Goal: Task Accomplishment & Management: Use online tool/utility

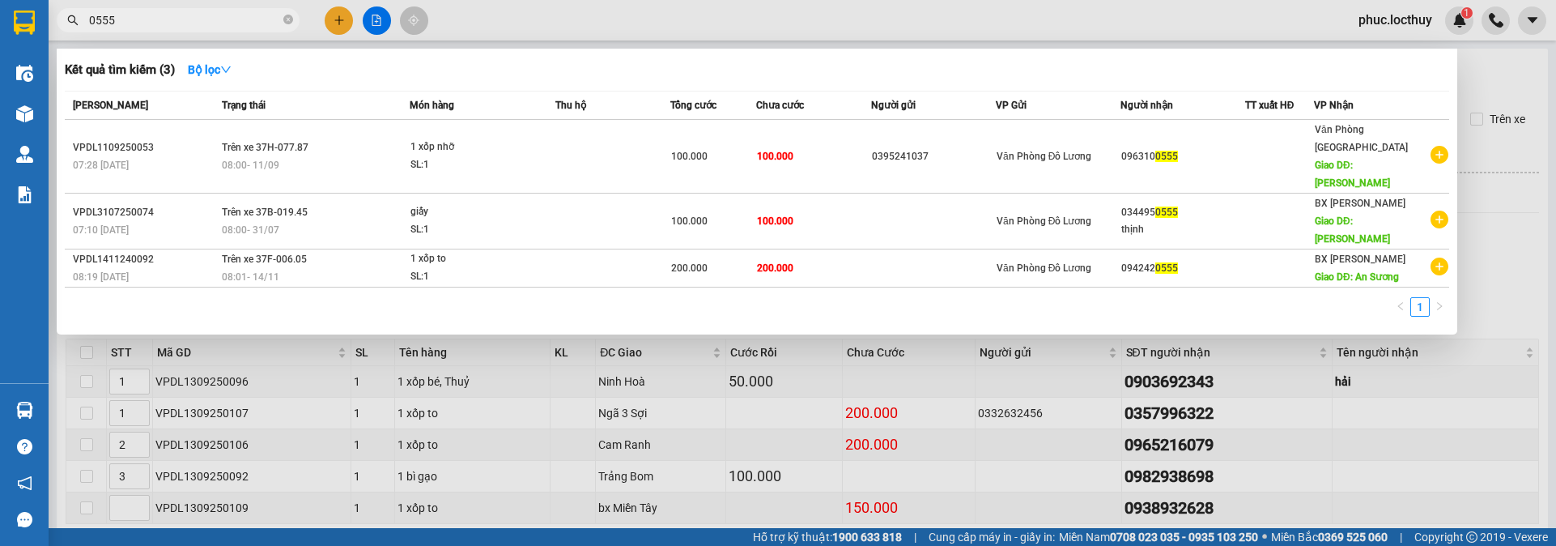
click at [1499, 77] on div at bounding box center [778, 273] width 1556 height 546
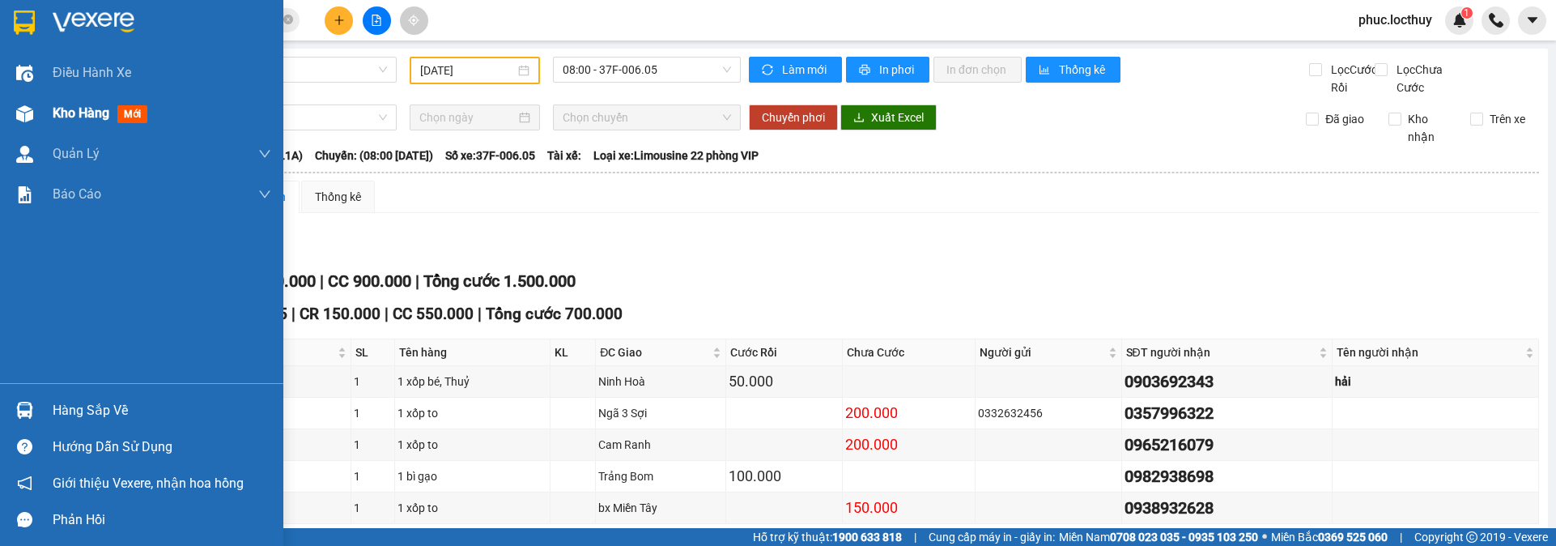
click at [16, 115] on img at bounding box center [24, 113] width 17 height 17
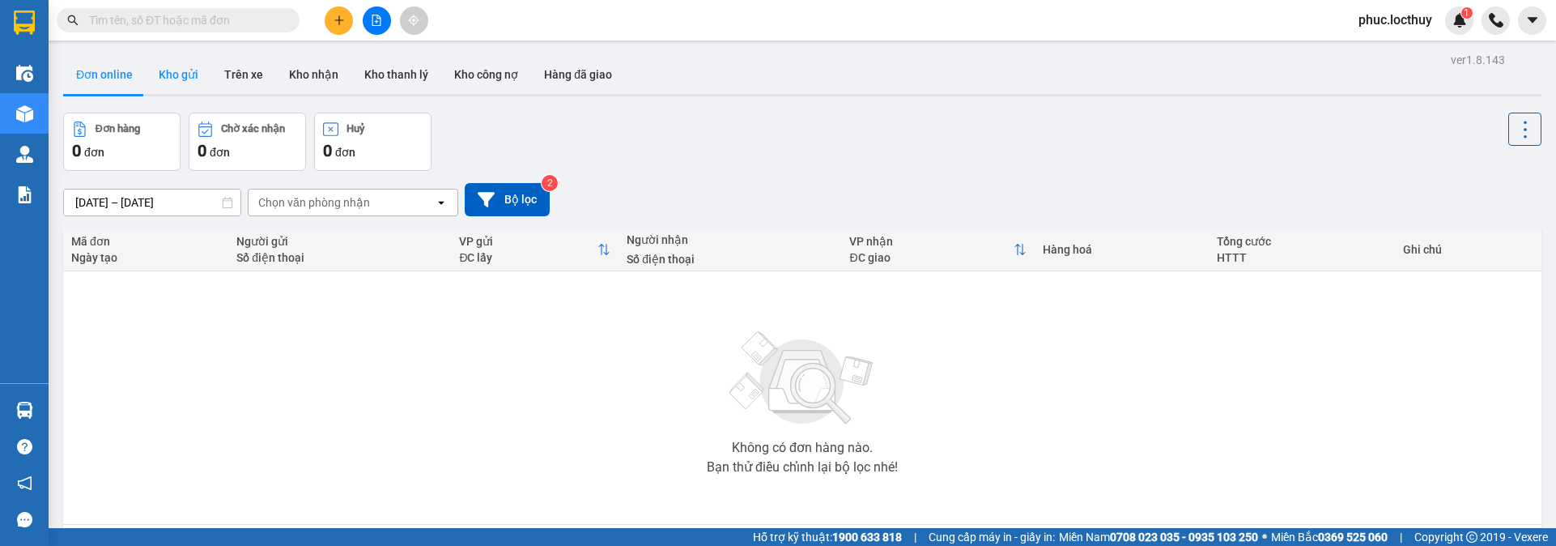
click at [192, 68] on button "Kho gửi" at bounding box center [179, 74] width 66 height 39
type input "[DATE] – [DATE]"
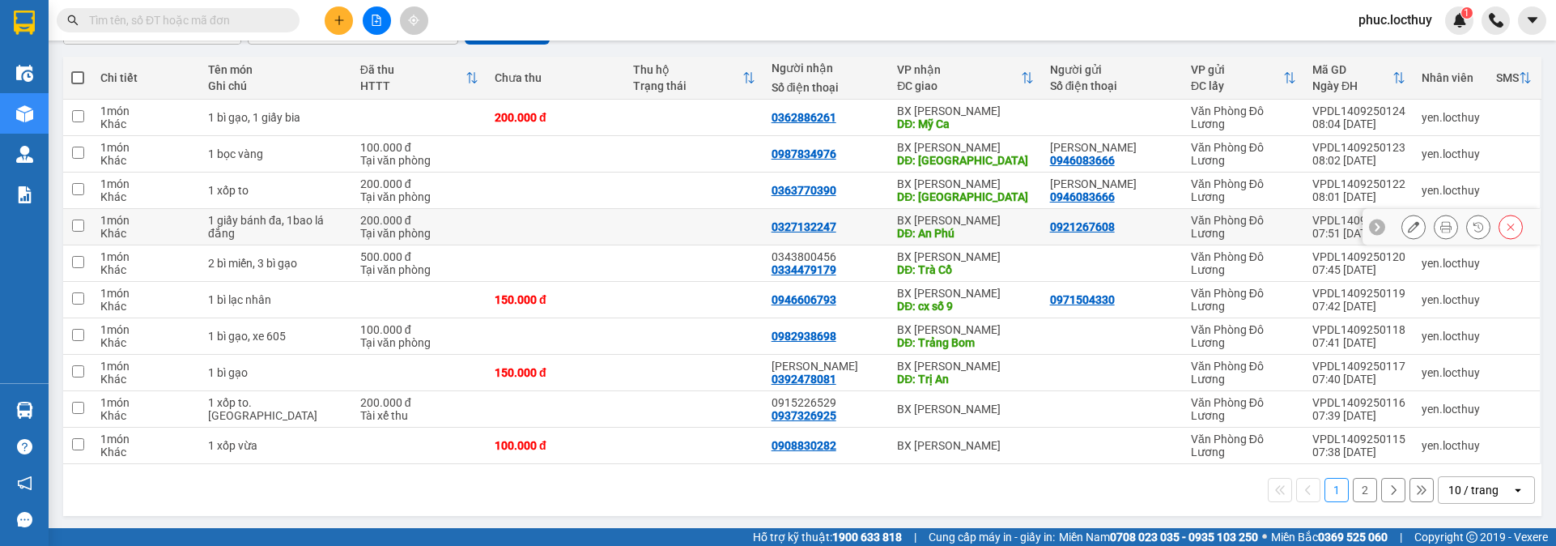
scroll to position [174, 0]
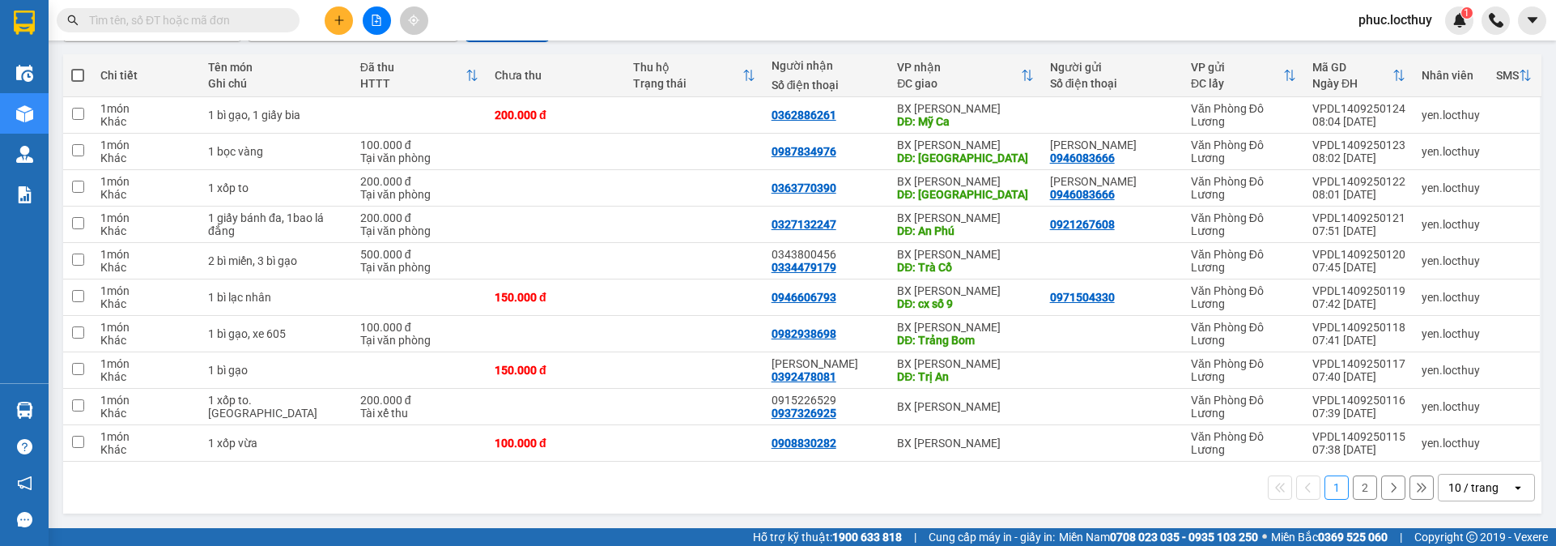
click at [1511, 492] on icon "open" at bounding box center [1517, 487] width 13 height 13
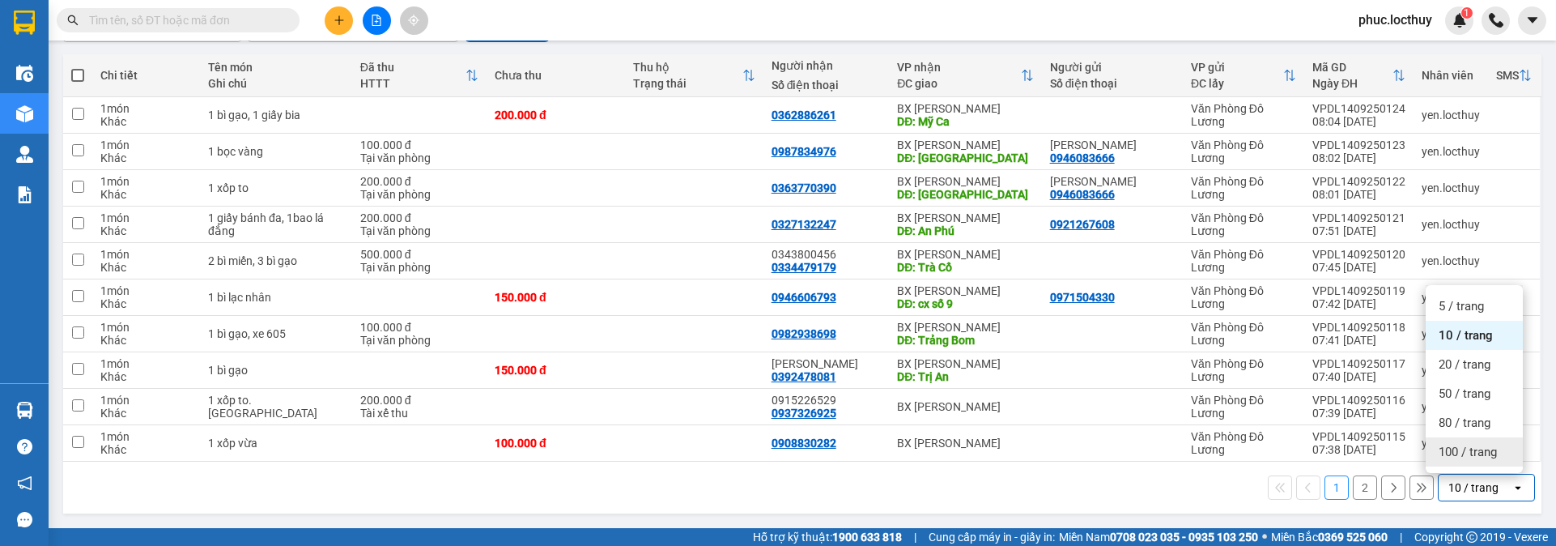
click at [1469, 459] on span "100 / trang" at bounding box center [1468, 452] width 58 height 16
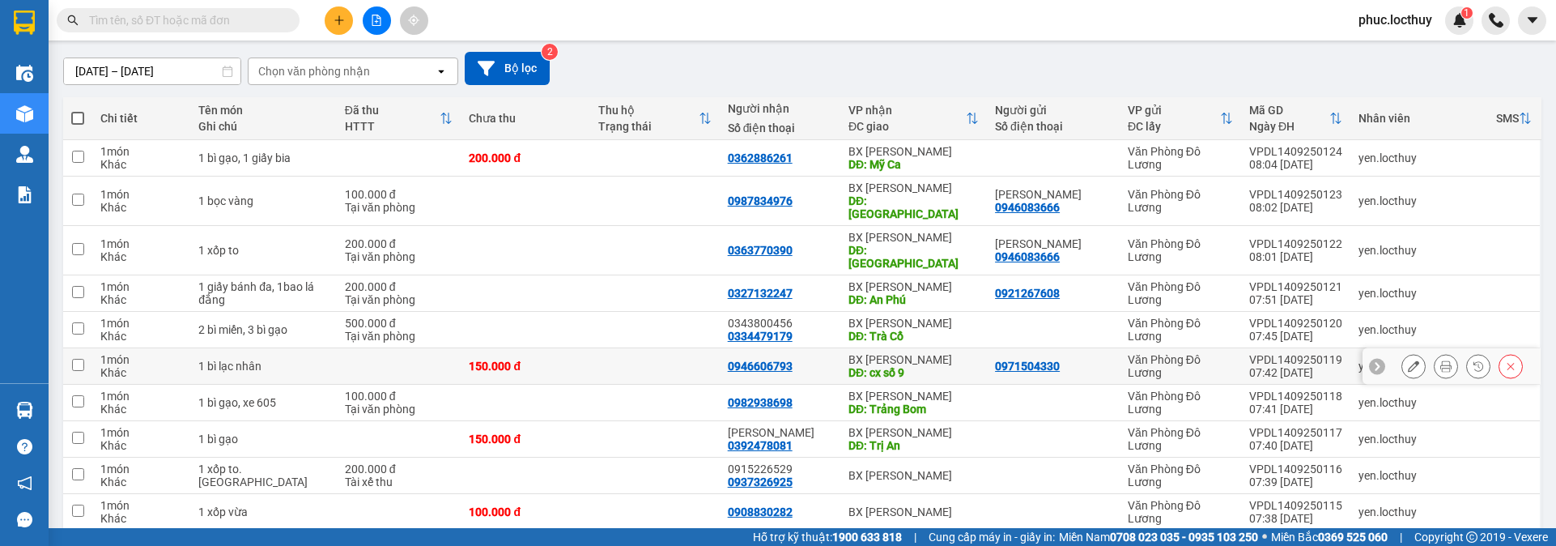
scroll to position [113, 0]
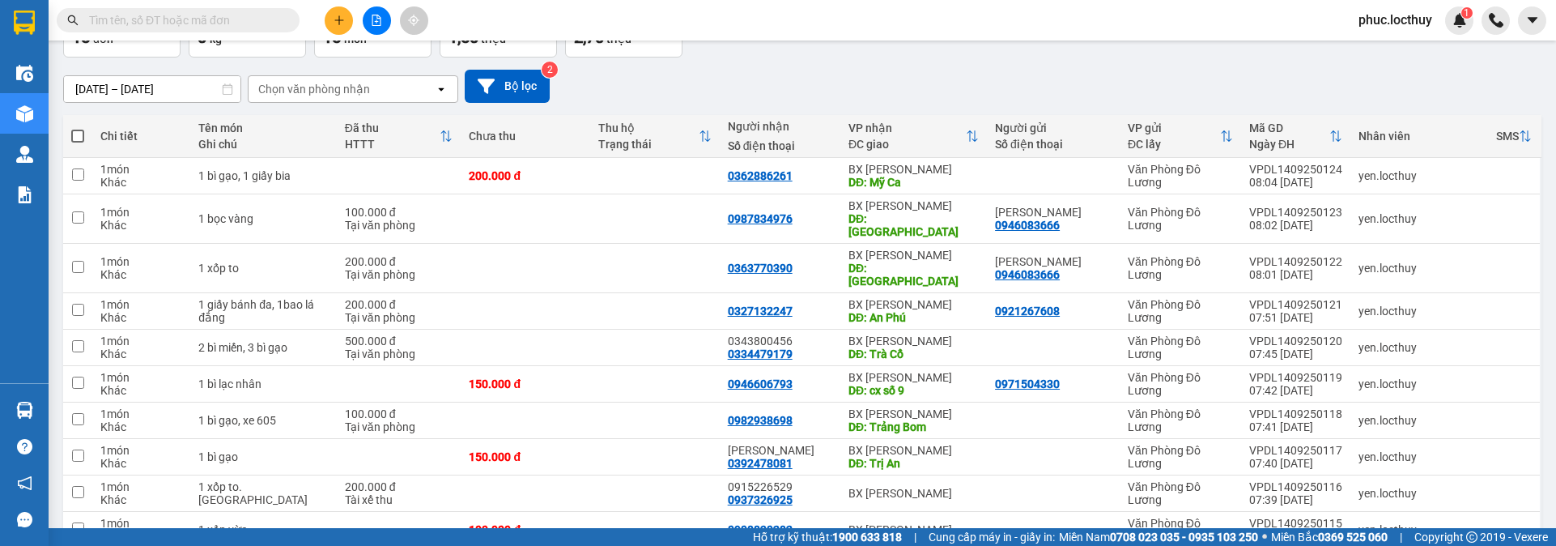
click at [81, 130] on span at bounding box center [77, 136] width 13 height 13
click at [78, 128] on input "checkbox" at bounding box center [78, 128] width 0 height 0
checkbox input "true"
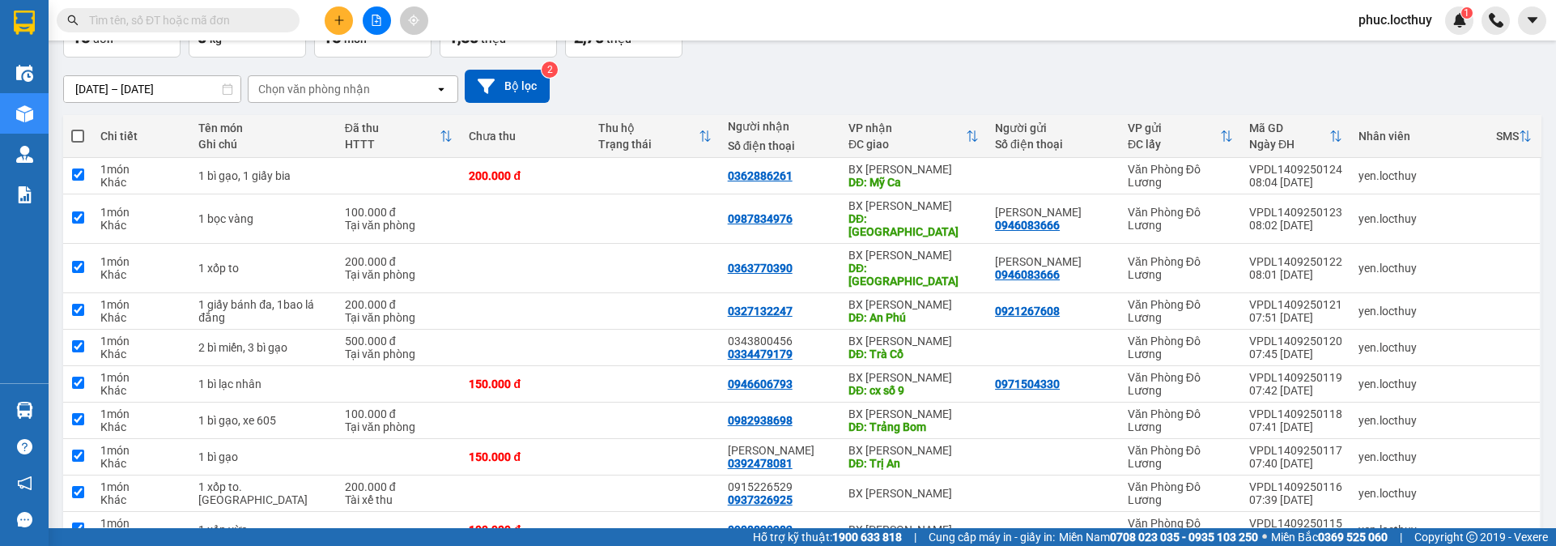
checkbox input "true"
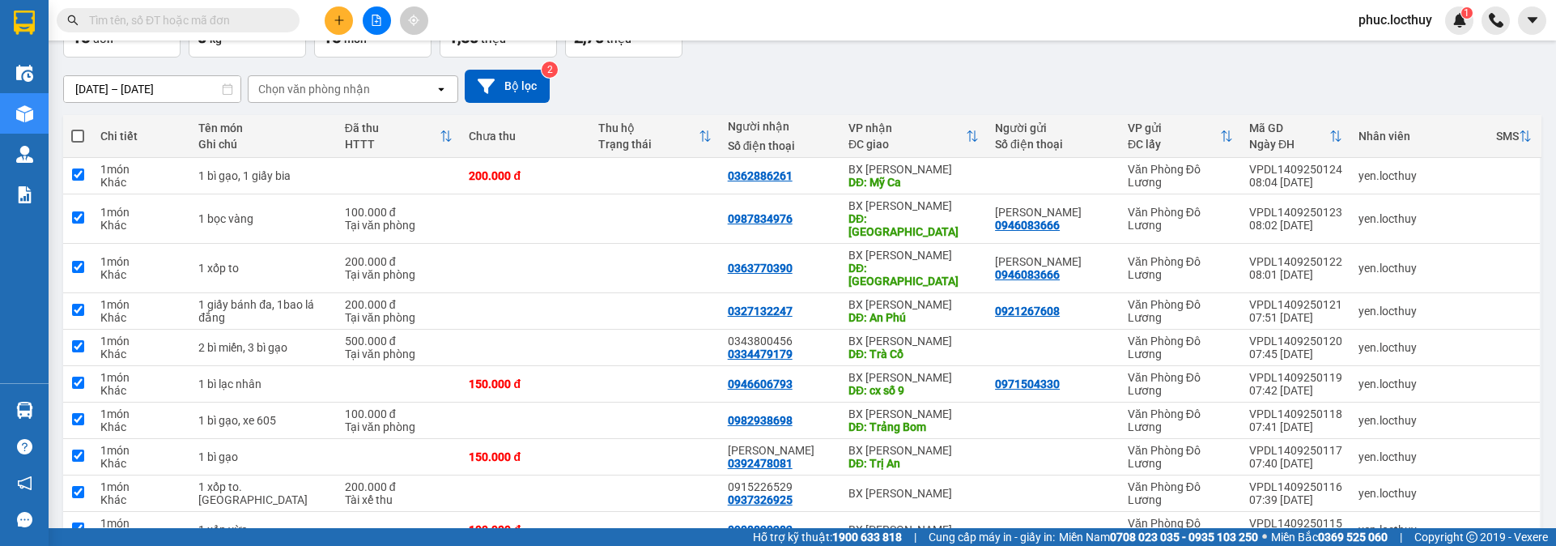
checkbox input "true"
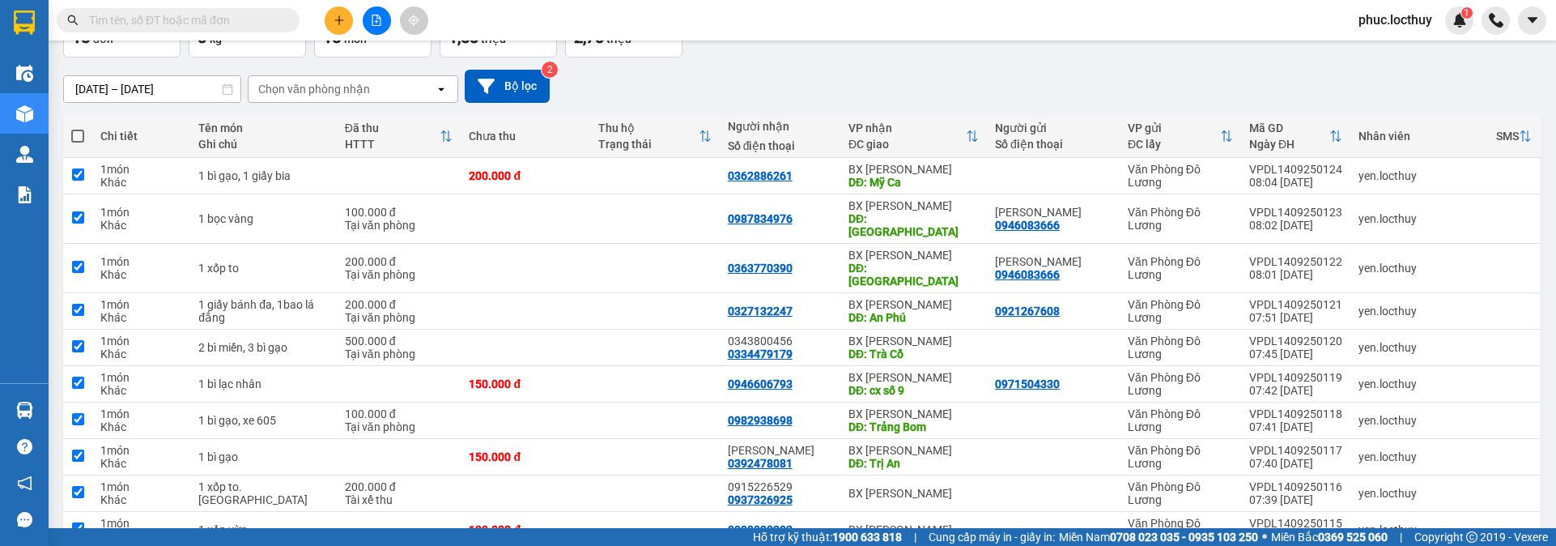
checkbox input "true"
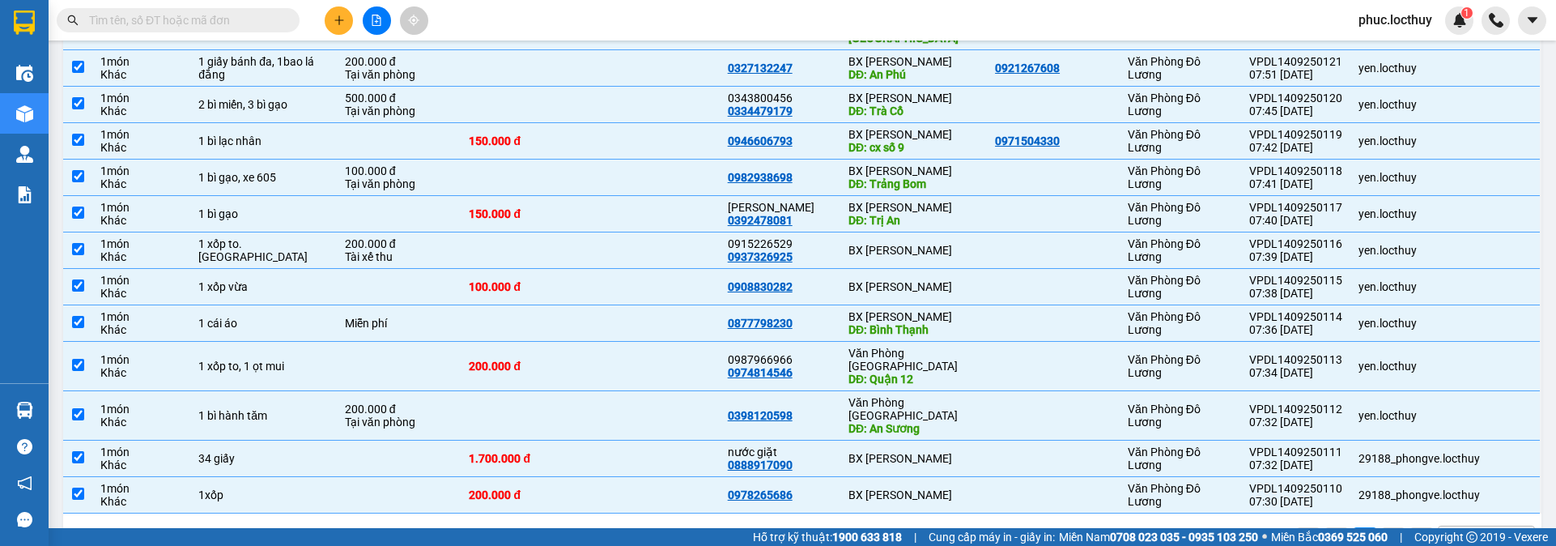
scroll to position [0, 0]
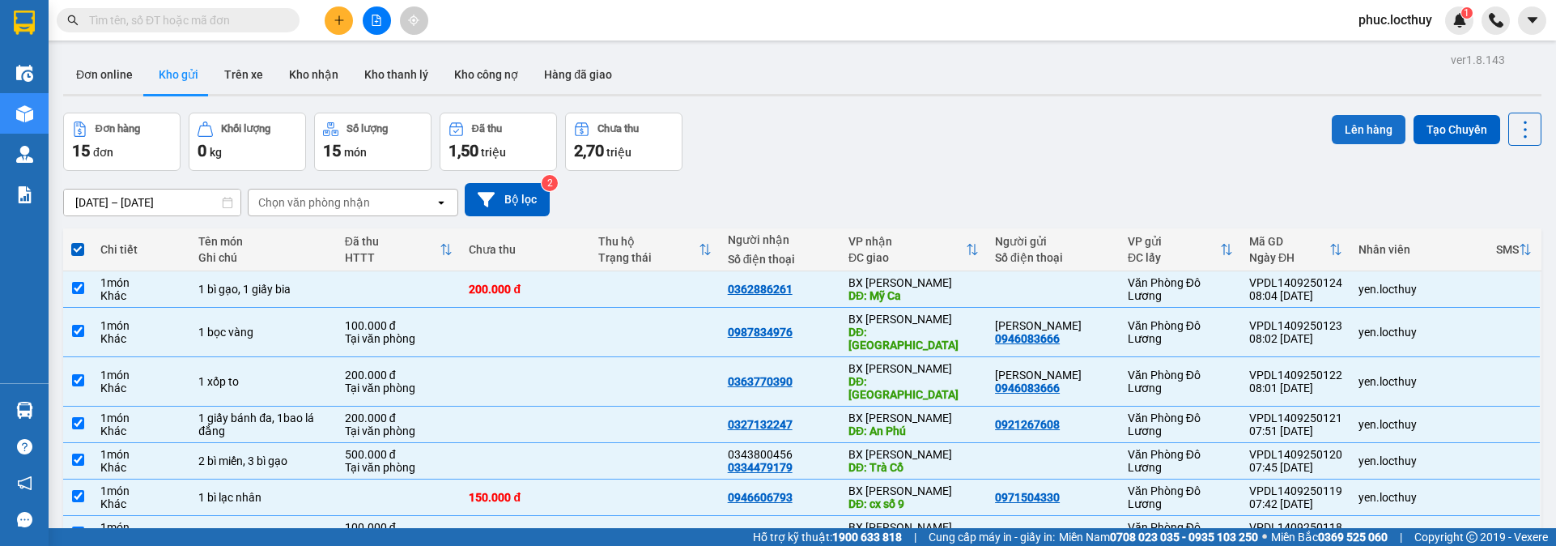
click at [1353, 132] on button "Lên hàng" at bounding box center [1369, 129] width 74 height 29
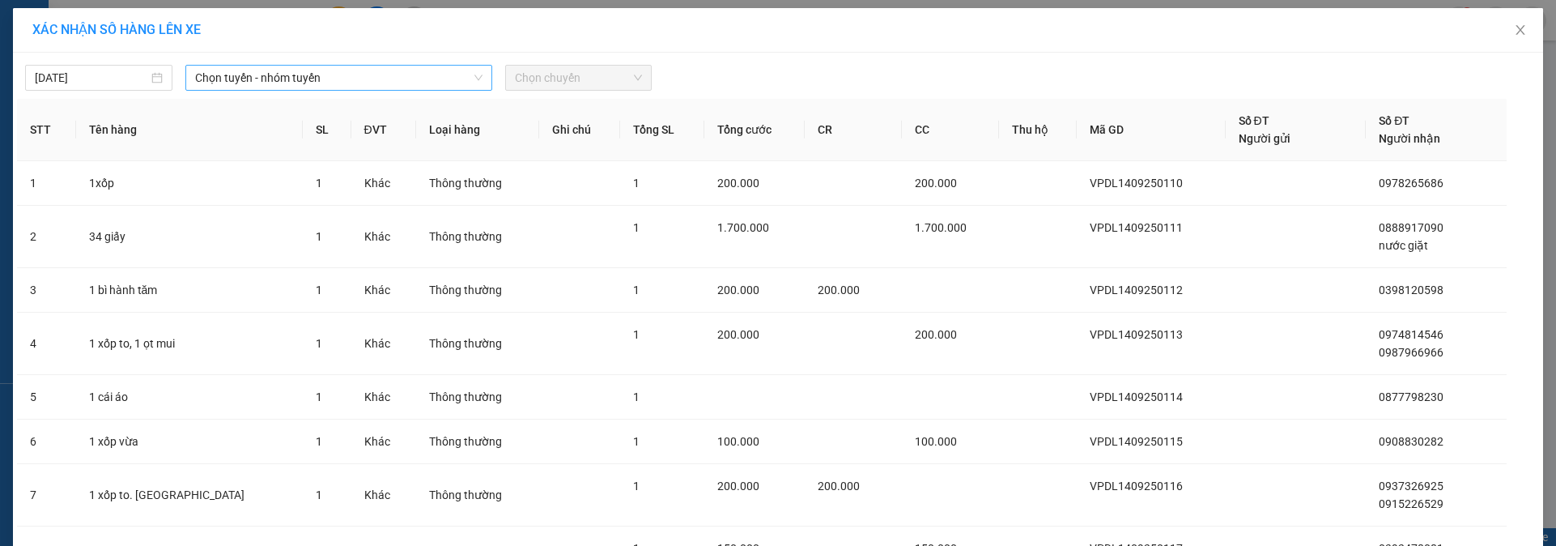
click at [313, 80] on span "Chọn tuyến - nhóm tuyến" at bounding box center [338, 78] width 287 height 24
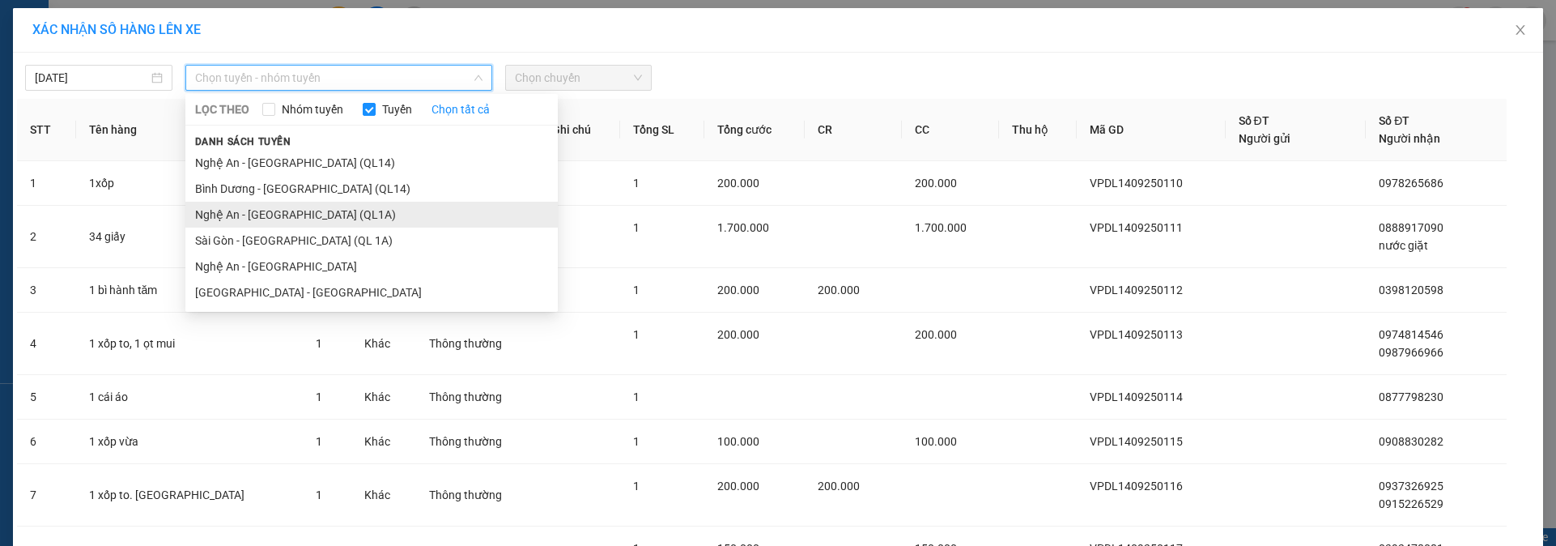
click at [299, 213] on li "Nghệ An - [GEOGRAPHIC_DATA] (QL1A)" at bounding box center [371, 215] width 372 height 26
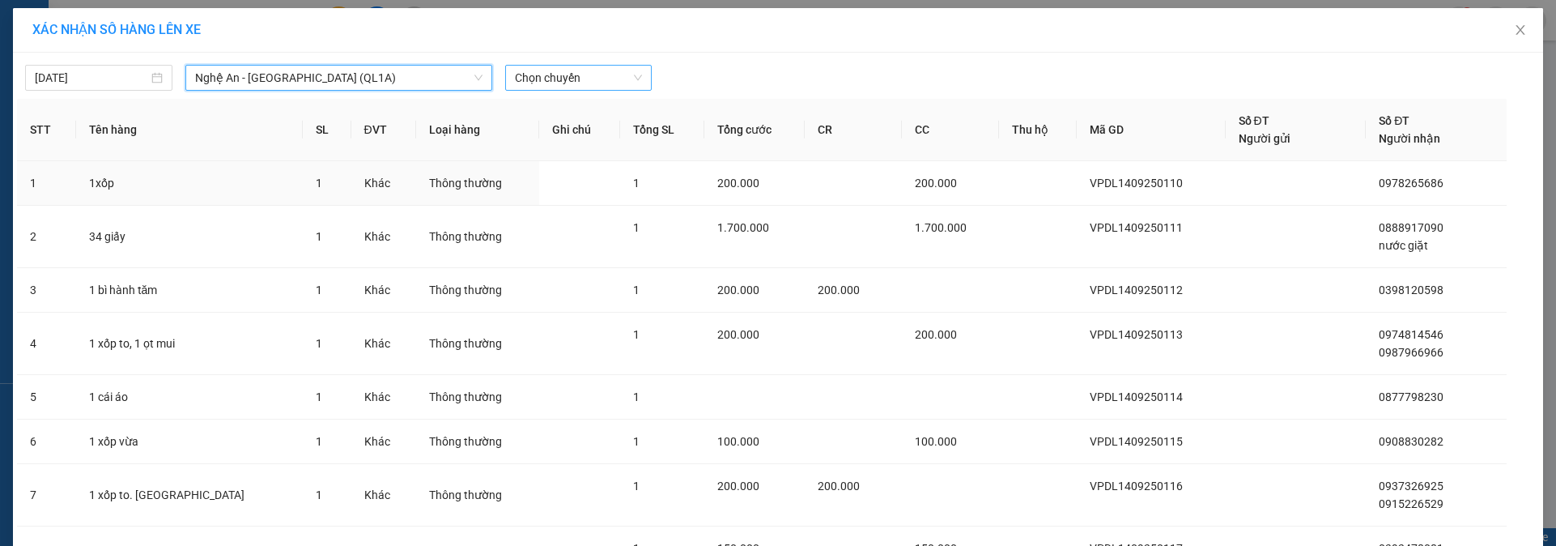
click at [602, 77] on span "Chọn chuyến" at bounding box center [579, 78] width 128 height 24
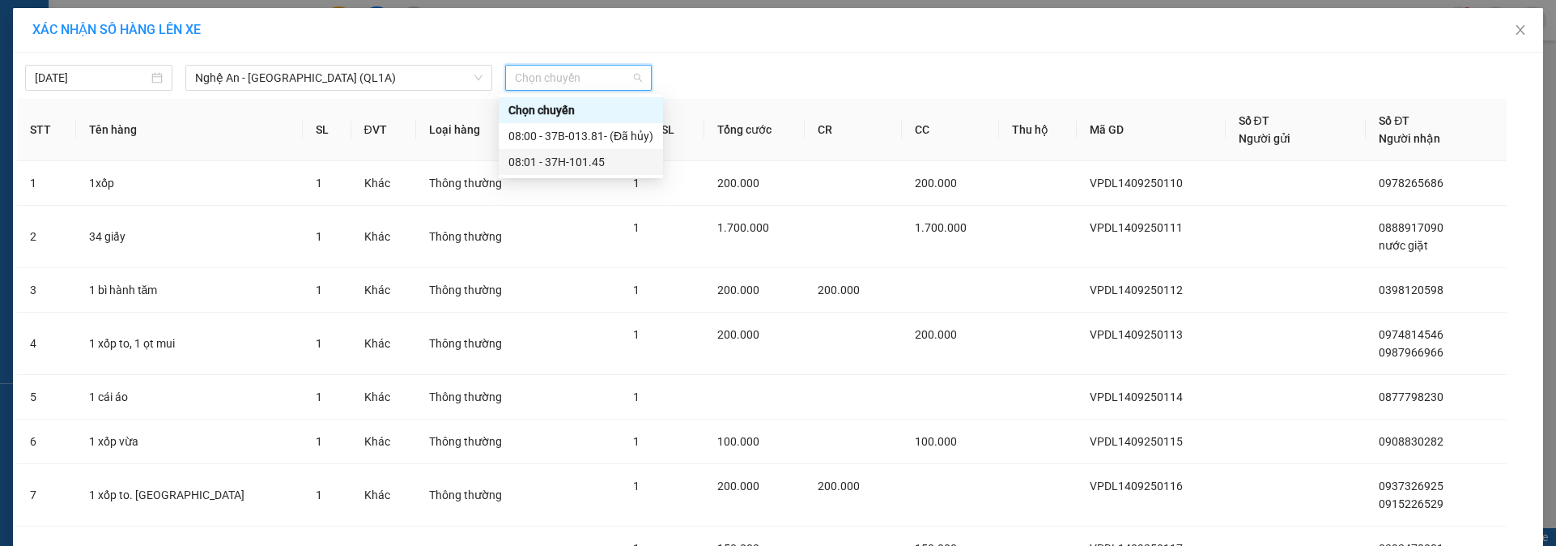
click at [606, 169] on div "08:01 - 37H-101.45" at bounding box center [580, 162] width 145 height 18
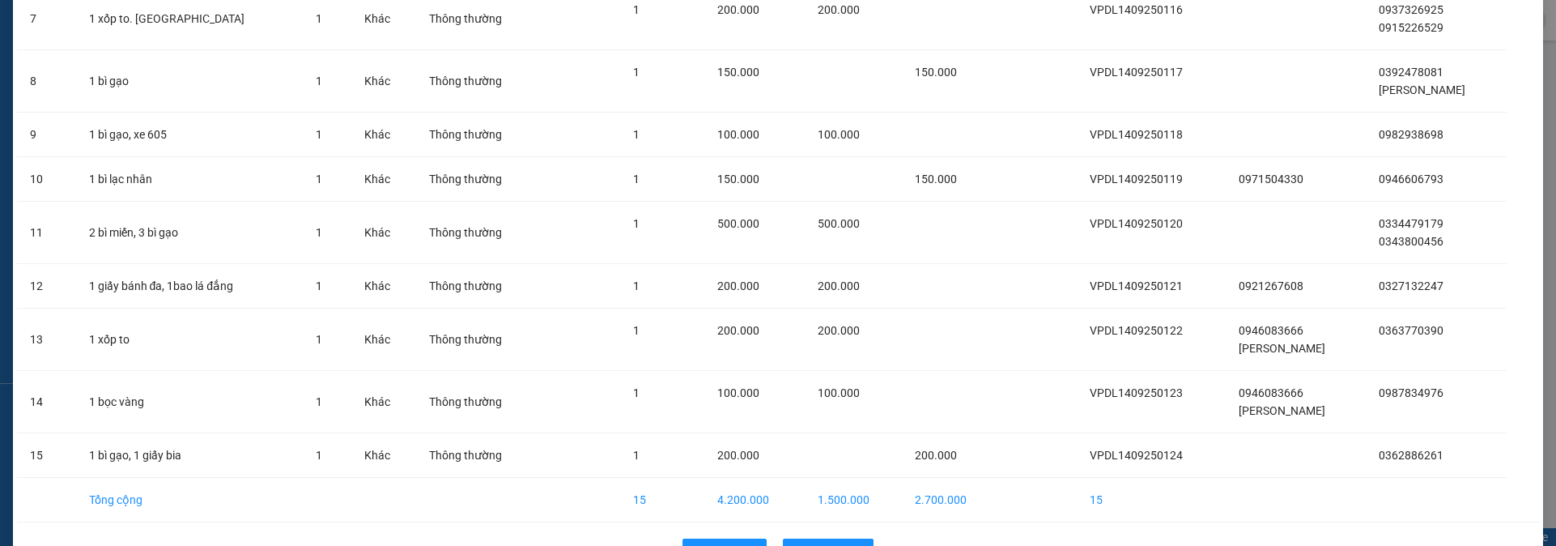
scroll to position [536, 0]
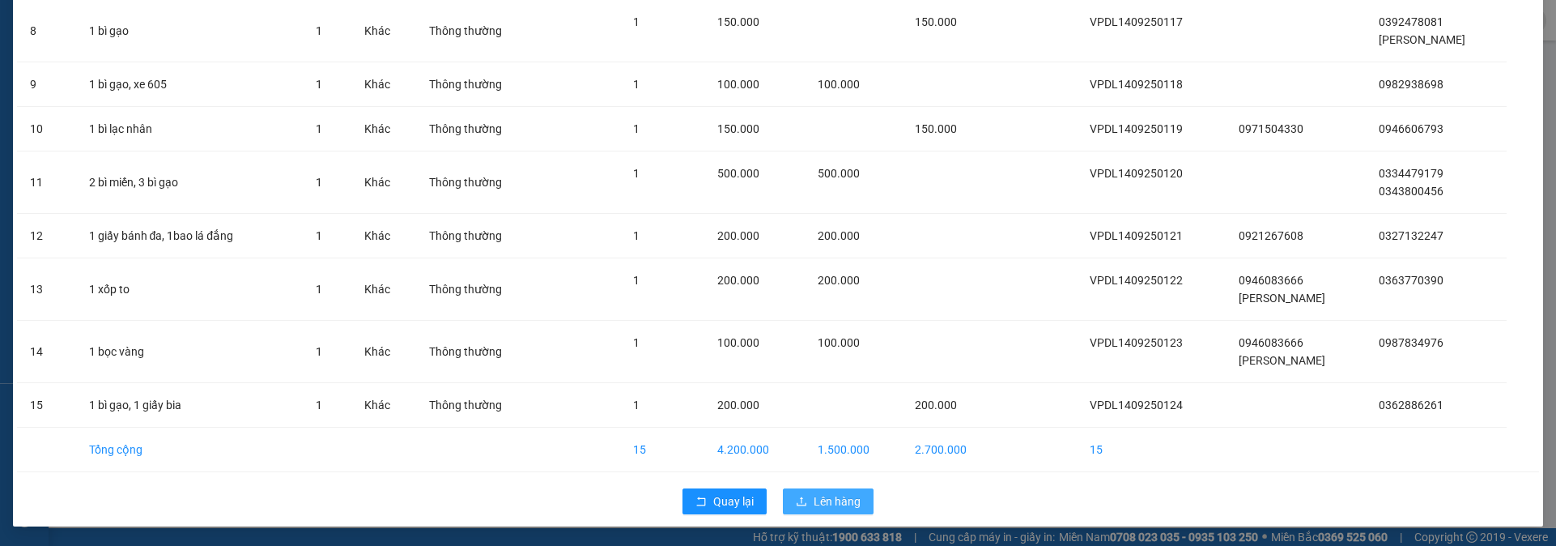
click at [845, 504] on span "Lên hàng" at bounding box center [837, 501] width 47 height 18
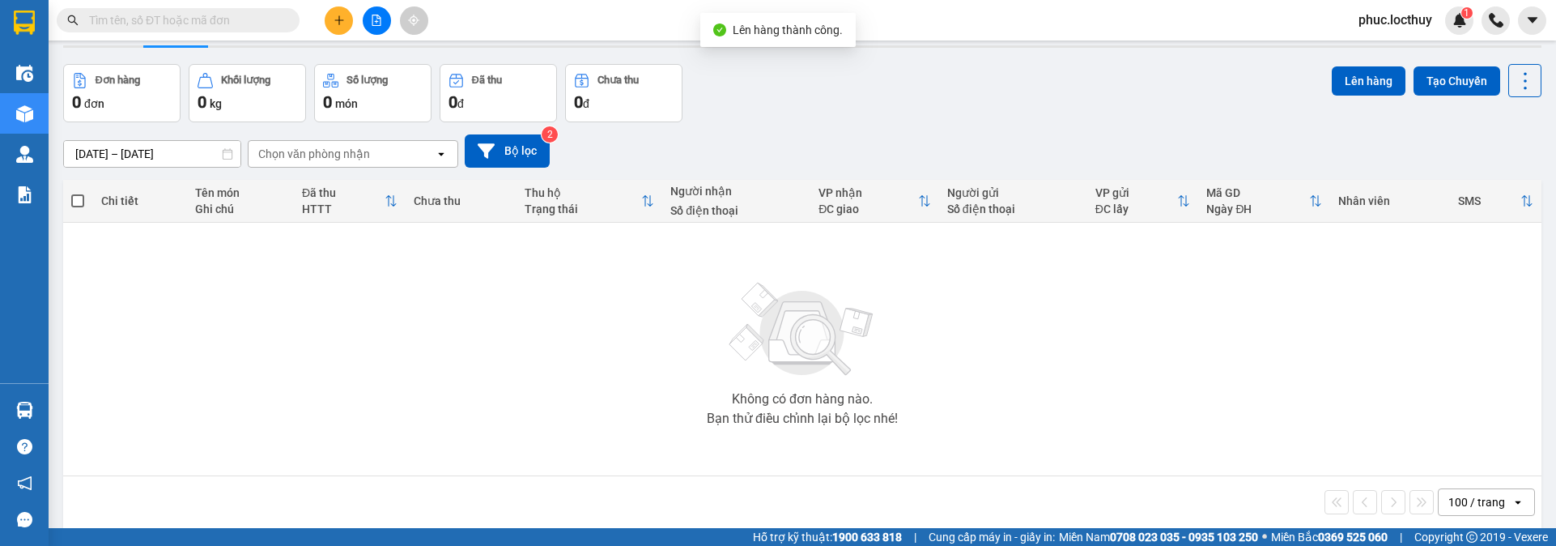
scroll to position [74, 0]
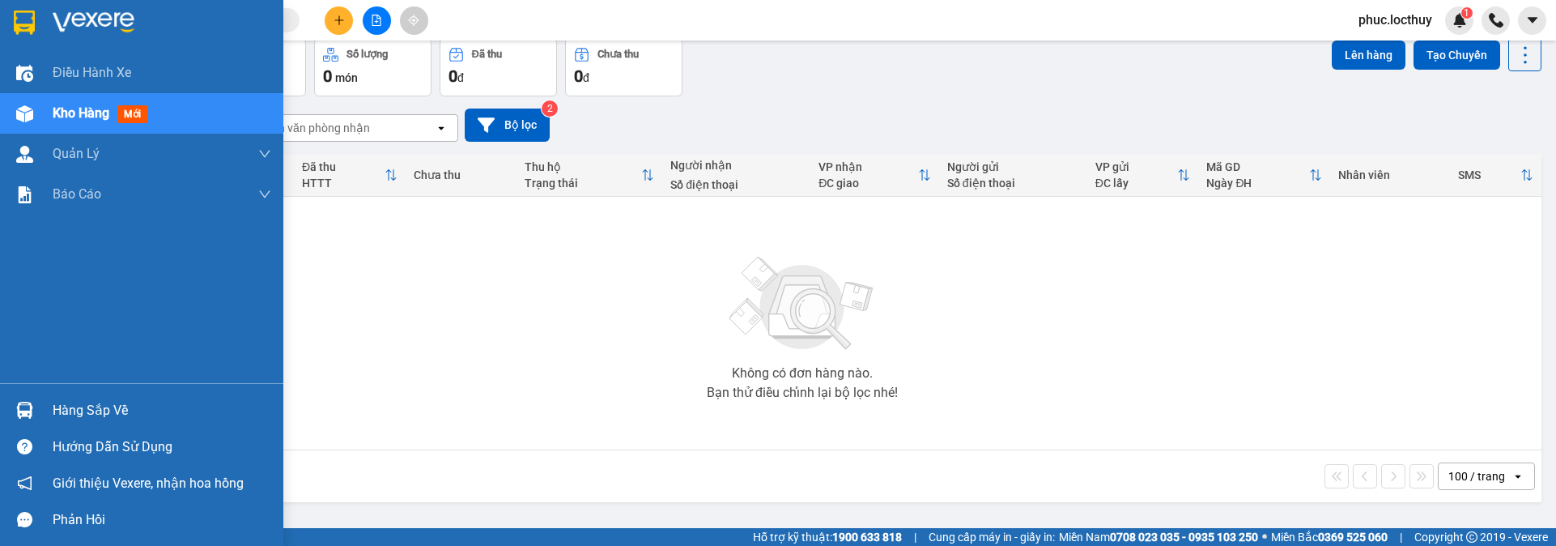
click at [47, 113] on div "Kho hàng mới" at bounding box center [141, 113] width 283 height 40
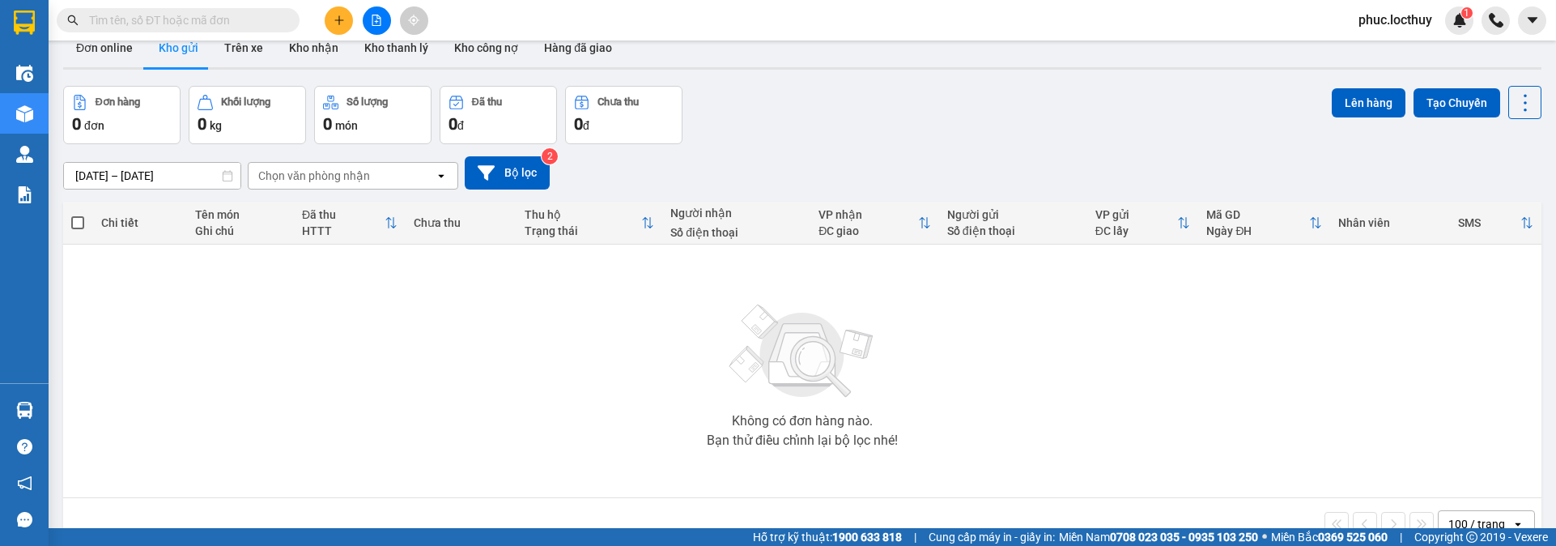
scroll to position [74, 0]
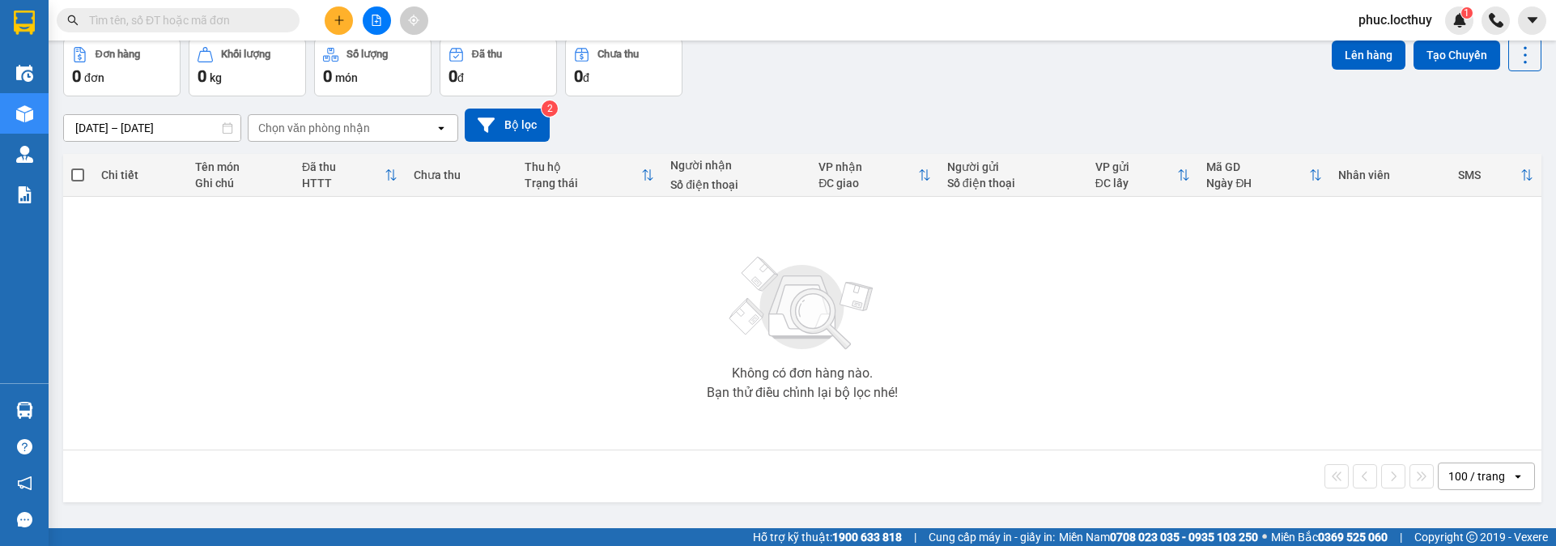
click at [1483, 474] on div "100 / trang" at bounding box center [1476, 476] width 57 height 16
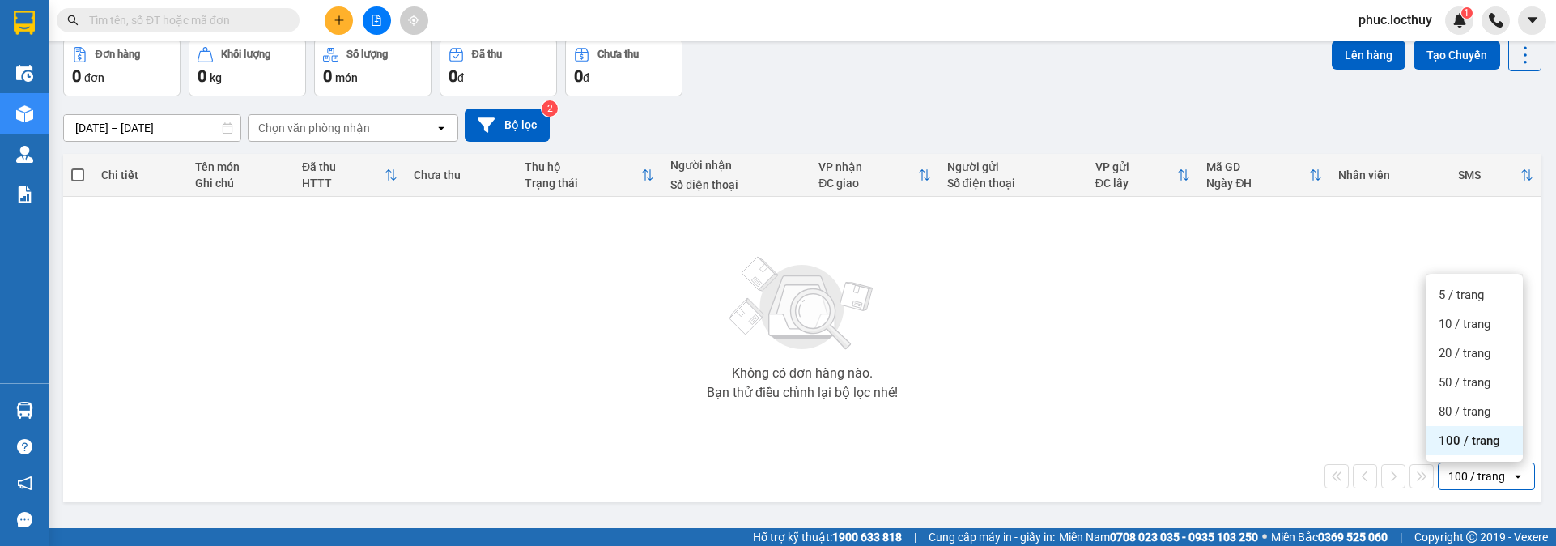
click at [1474, 442] on span "100 / trang" at bounding box center [1470, 440] width 62 height 16
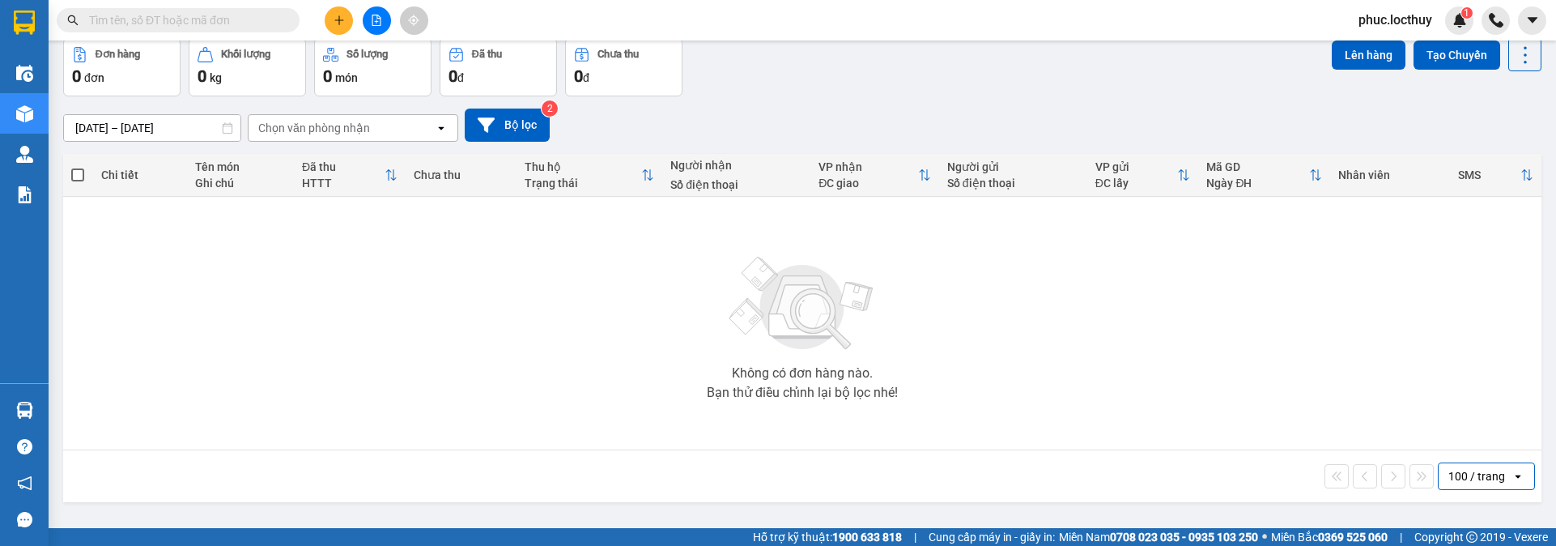
scroll to position [0, 0]
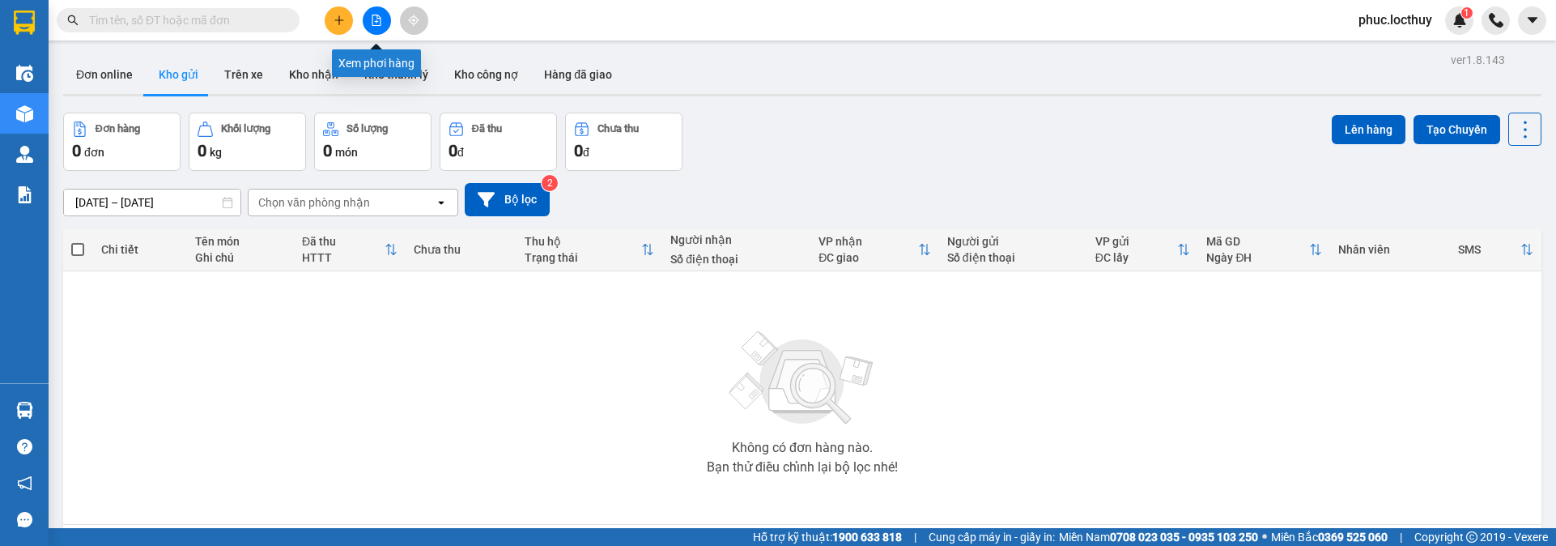
click at [373, 28] on button at bounding box center [377, 20] width 28 height 28
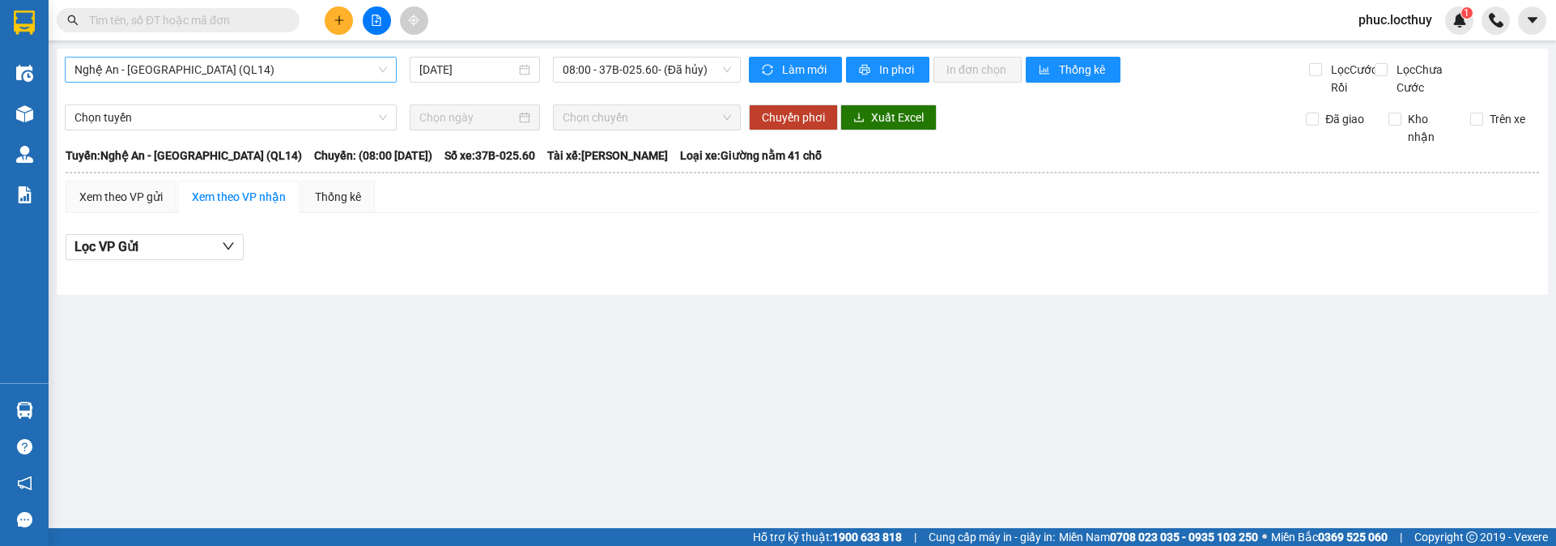
click at [339, 74] on span "Nghệ An - [GEOGRAPHIC_DATA] (QL14)" at bounding box center [230, 69] width 312 height 24
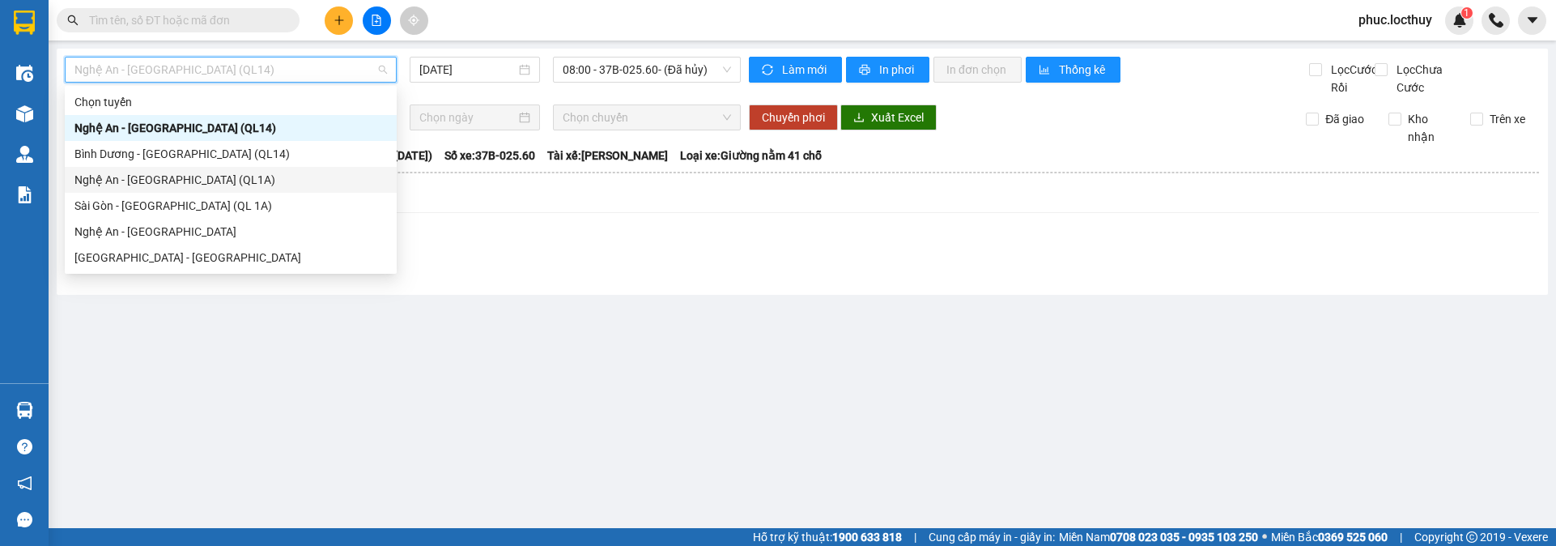
click at [183, 178] on div "Nghệ An - [GEOGRAPHIC_DATA] (QL1A)" at bounding box center [230, 180] width 312 height 18
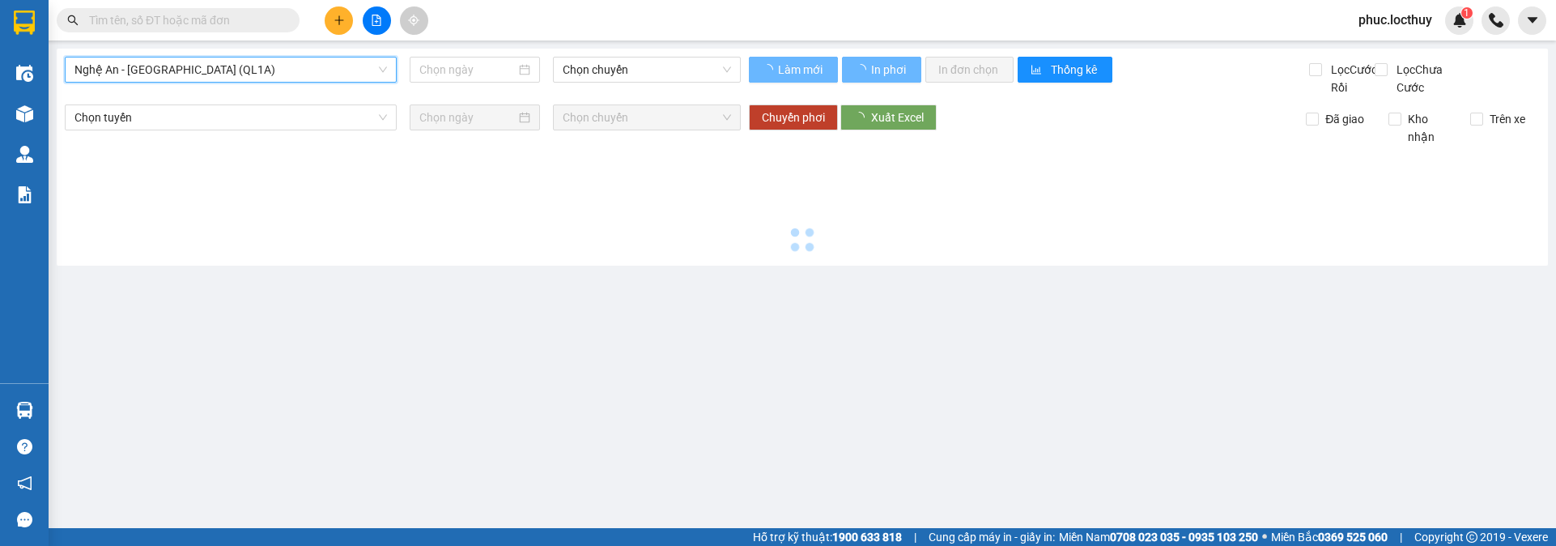
type input "[DATE]"
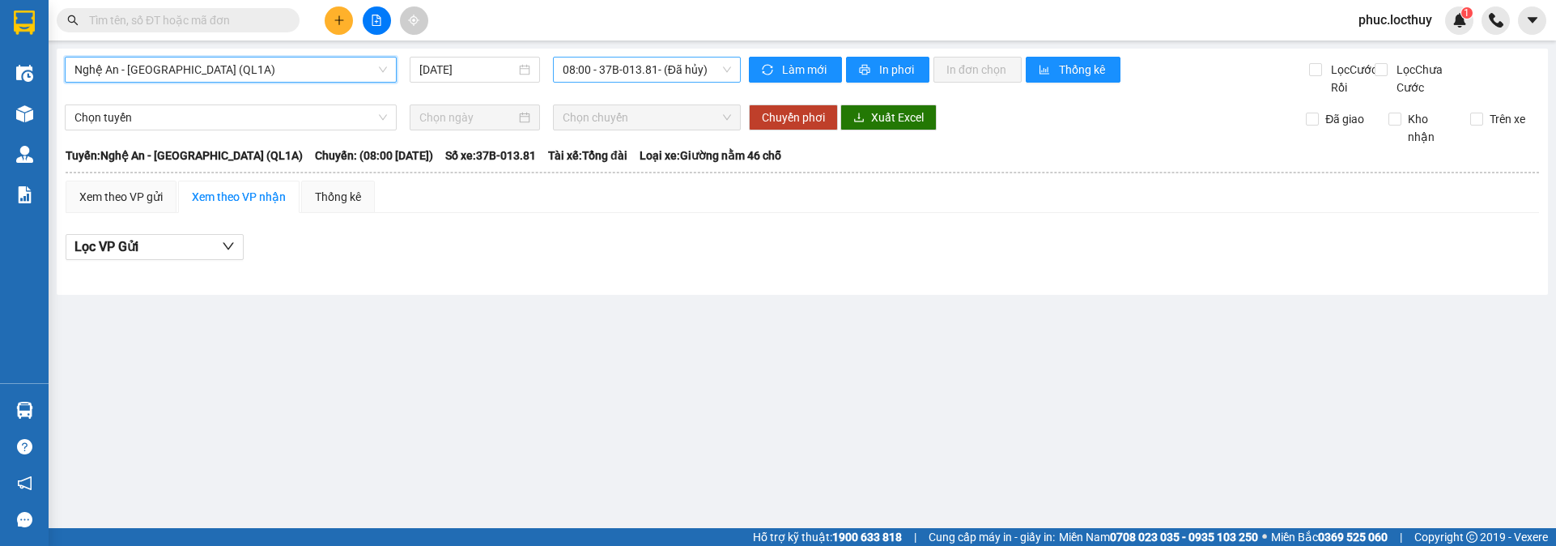
click at [705, 67] on span "08:00 - 37B-013.81 - (Đã hủy)" at bounding box center [647, 69] width 168 height 24
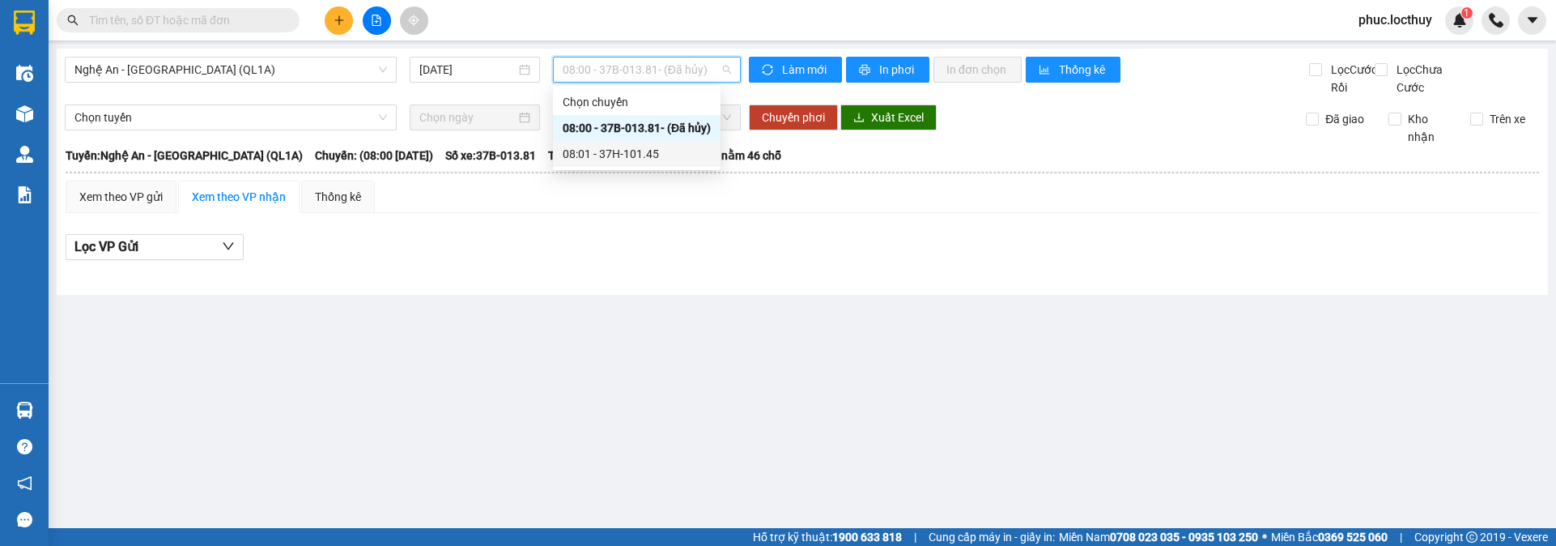
click at [669, 150] on div "08:01 - 37H-101.45" at bounding box center [637, 154] width 148 height 18
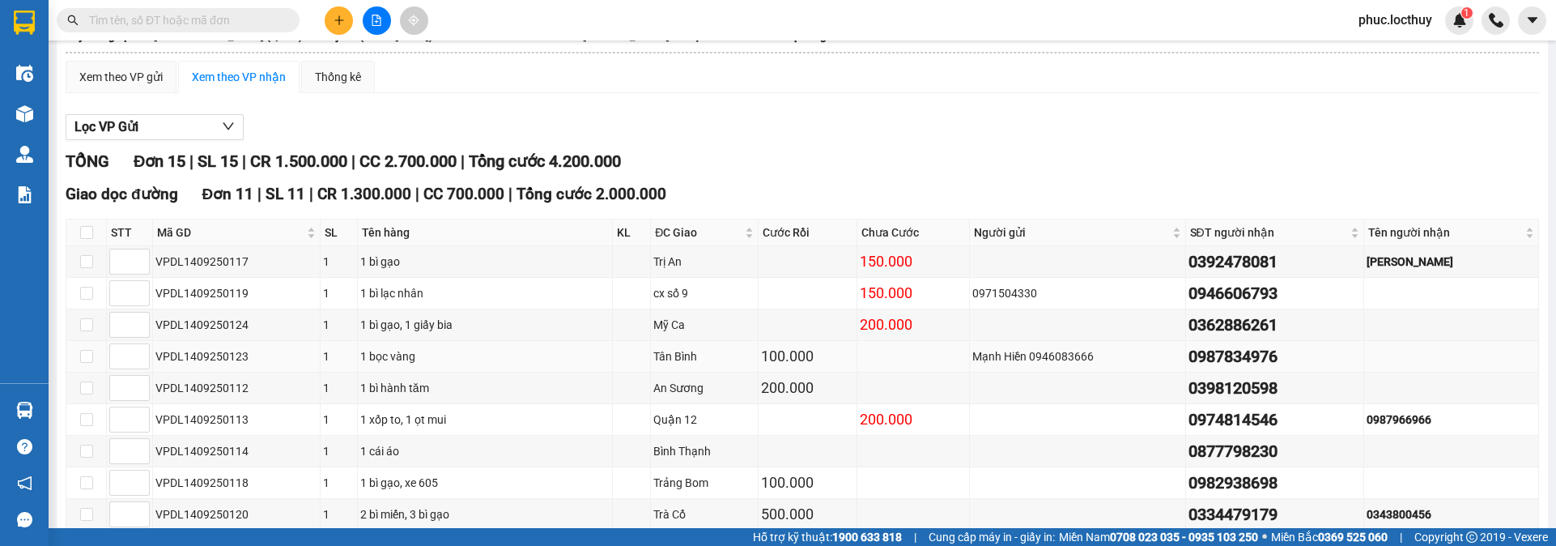
scroll to position [243, 0]
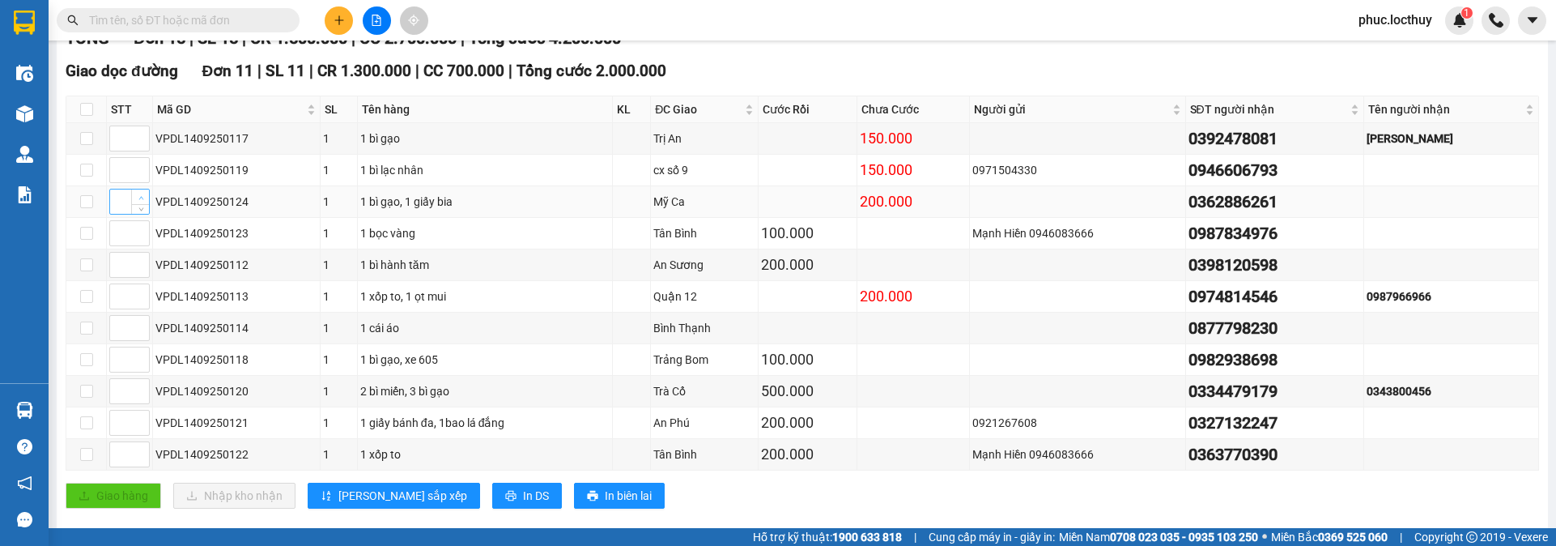
type input "1"
click at [140, 201] on icon "up" at bounding box center [141, 198] width 6 height 6
click at [135, 393] on span "Increase Value" at bounding box center [140, 386] width 18 height 15
type input "2"
click at [135, 393] on span "Increase Value" at bounding box center [140, 386] width 18 height 15
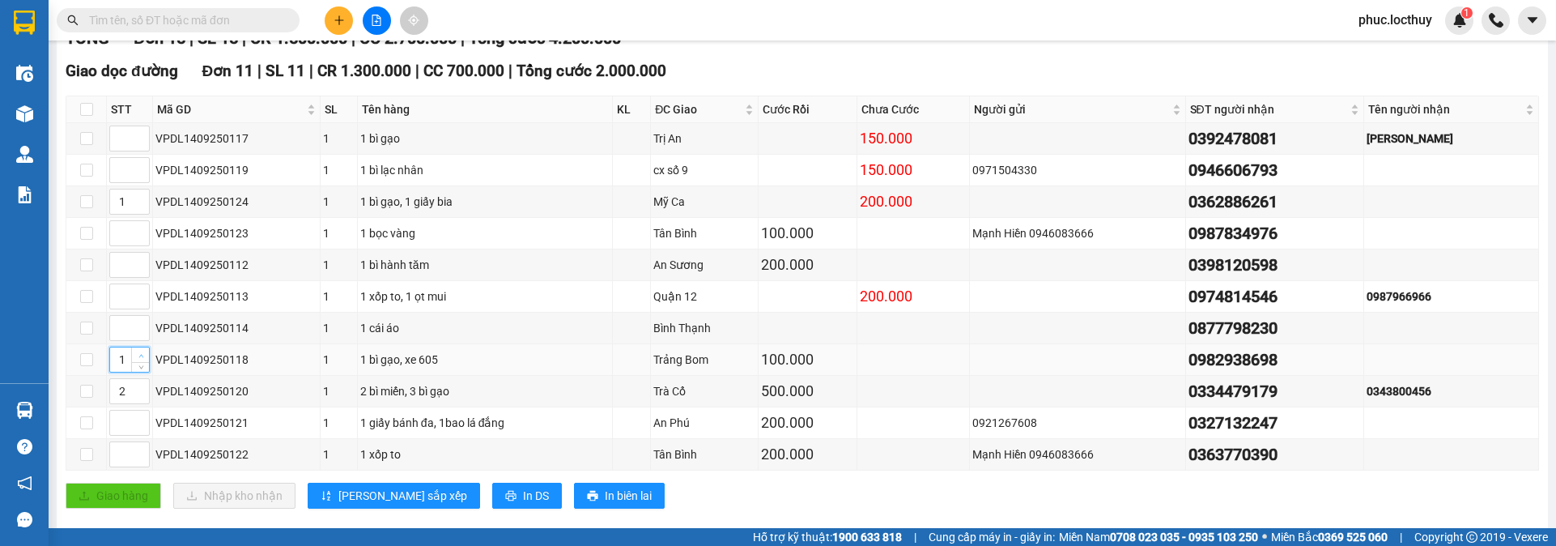
click at [141, 362] on span "Increase Value" at bounding box center [140, 354] width 18 height 15
click at [139, 359] on icon "up" at bounding box center [141, 356] width 6 height 6
type input "3"
click at [139, 359] on icon "up" at bounding box center [141, 356] width 6 height 6
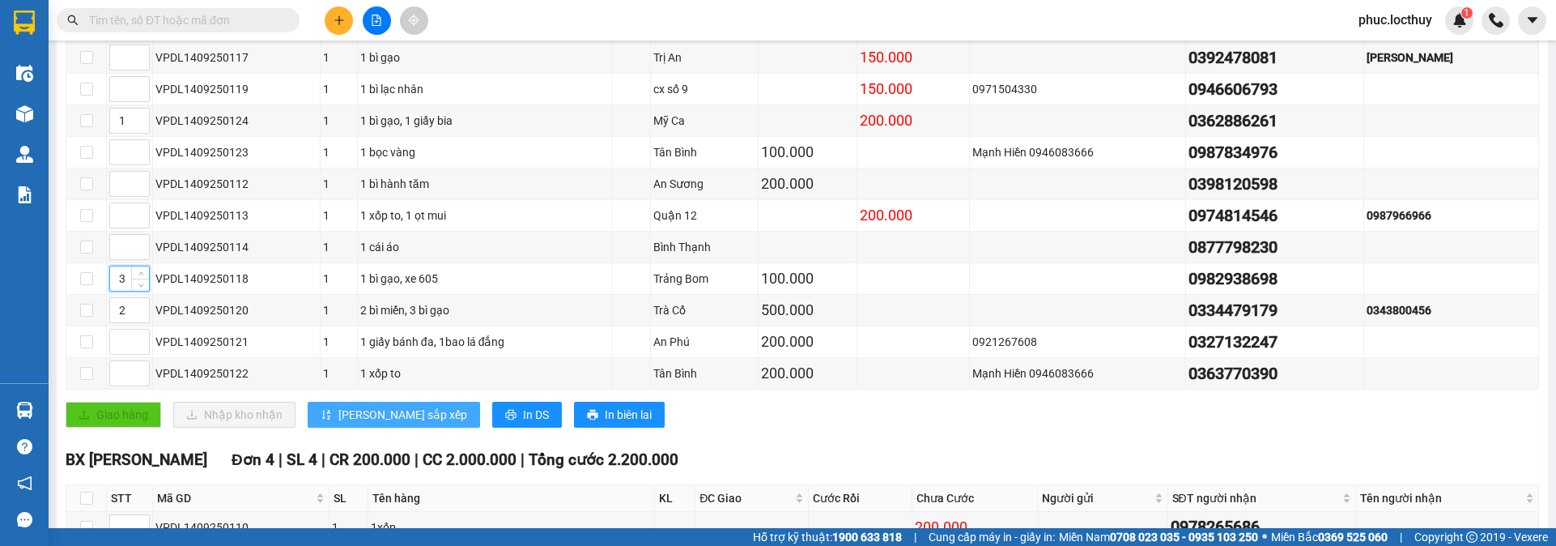
click at [364, 423] on span "[PERSON_NAME] sắp xếp" at bounding box center [402, 415] width 129 height 18
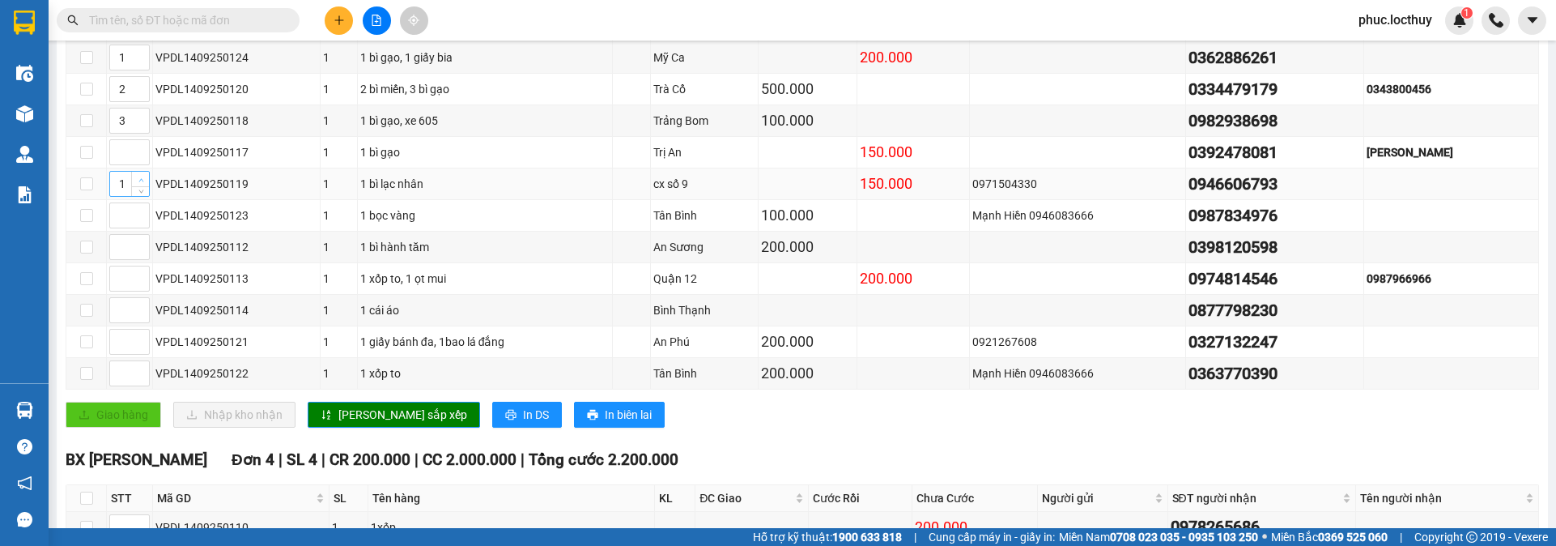
click at [138, 183] on icon "up" at bounding box center [141, 180] width 6 height 6
type input "4"
click at [138, 183] on icon "up" at bounding box center [141, 180] width 6 height 6
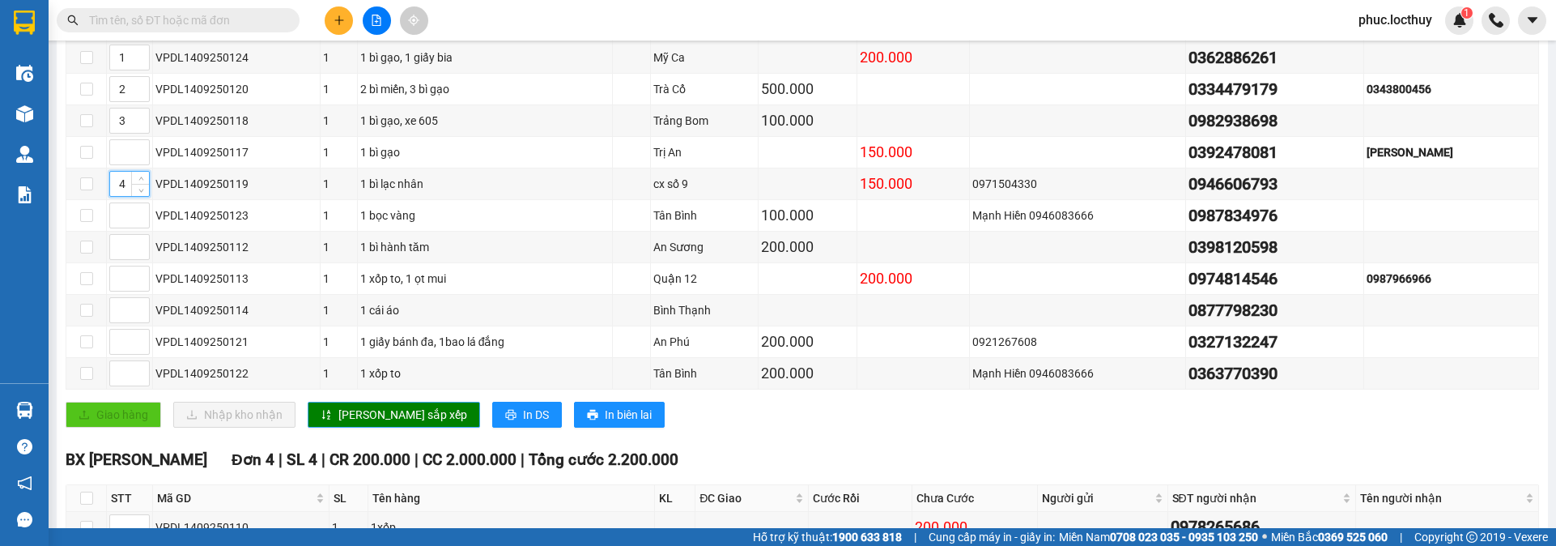
click at [391, 423] on span "[PERSON_NAME] sắp xếp" at bounding box center [402, 415] width 129 height 18
click at [138, 341] on icon "up" at bounding box center [141, 338] width 6 height 6
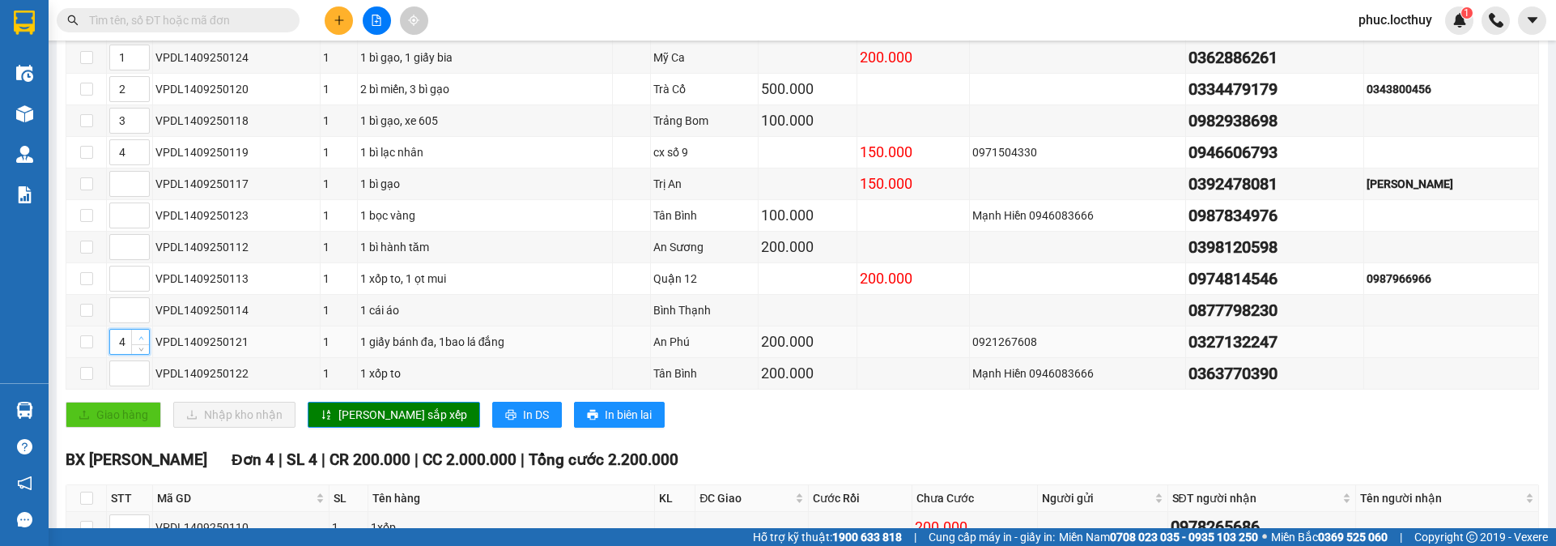
type input "5"
click at [138, 341] on icon "up" at bounding box center [141, 338] width 6 height 6
click at [392, 423] on span "[PERSON_NAME] sắp xếp" at bounding box center [402, 415] width 129 height 18
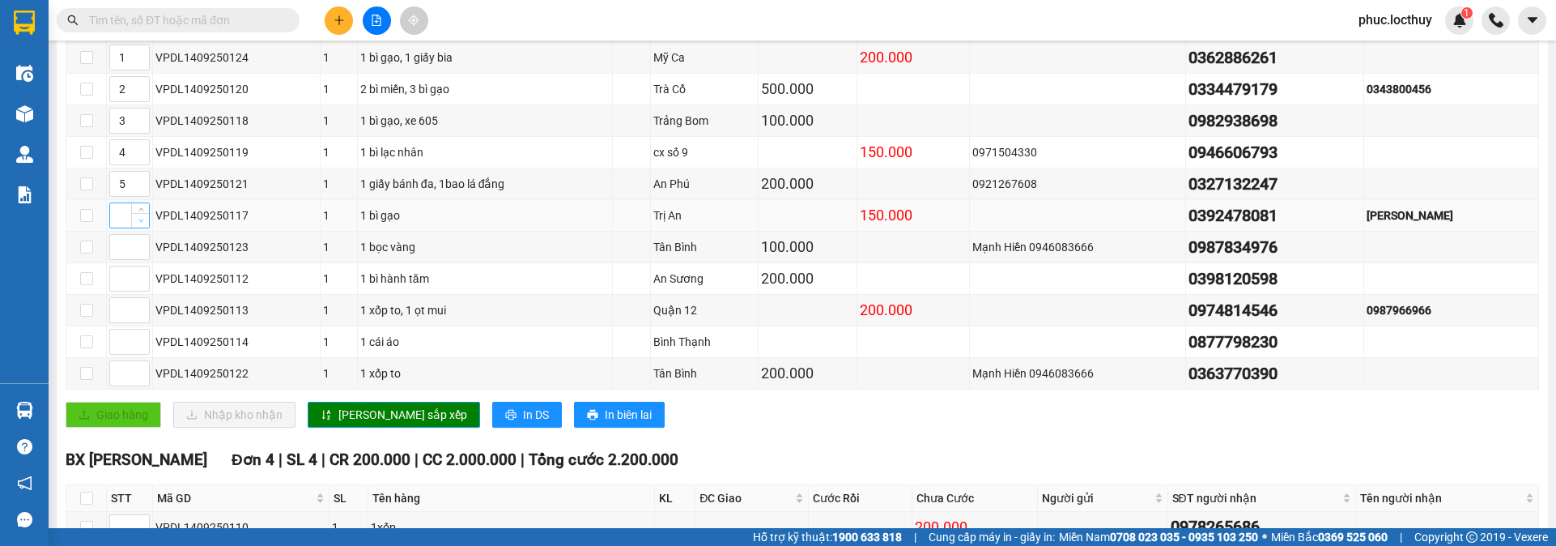
type input "1"
click at [140, 227] on span "Decrease Value" at bounding box center [140, 220] width 18 height 15
click at [382, 423] on span "[PERSON_NAME] sắp xếp" at bounding box center [402, 415] width 129 height 18
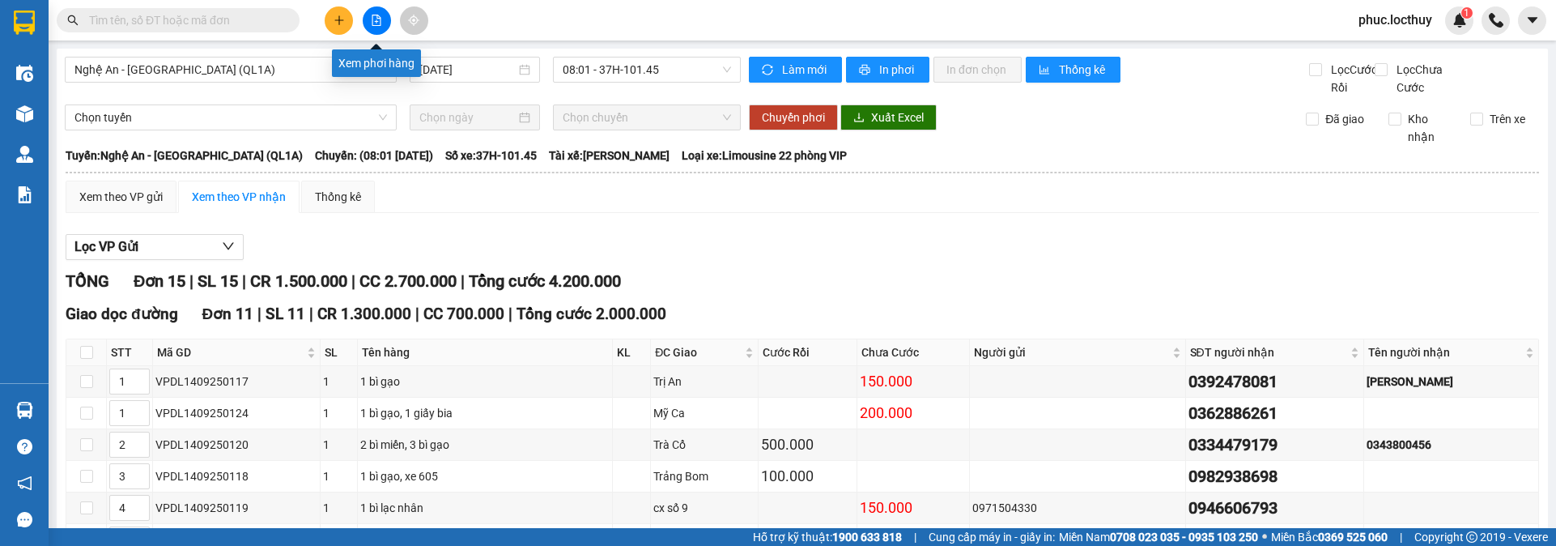
click at [381, 23] on icon "file-add" at bounding box center [376, 20] width 9 height 11
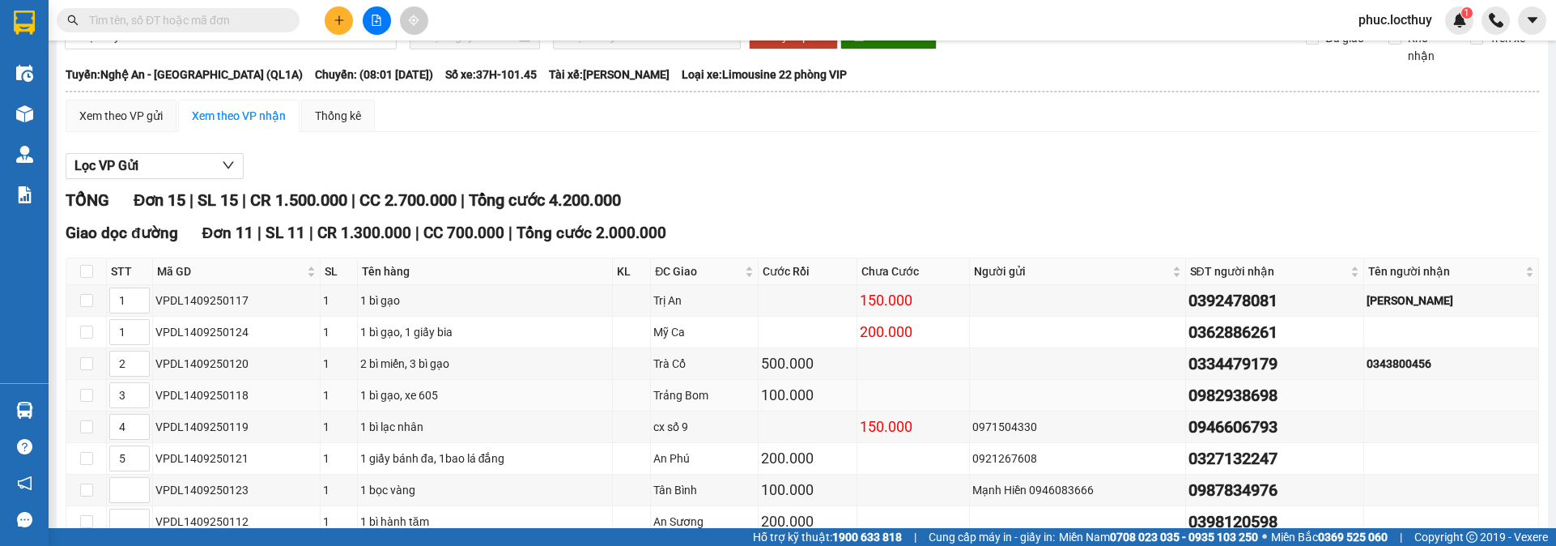
scroll to position [243, 0]
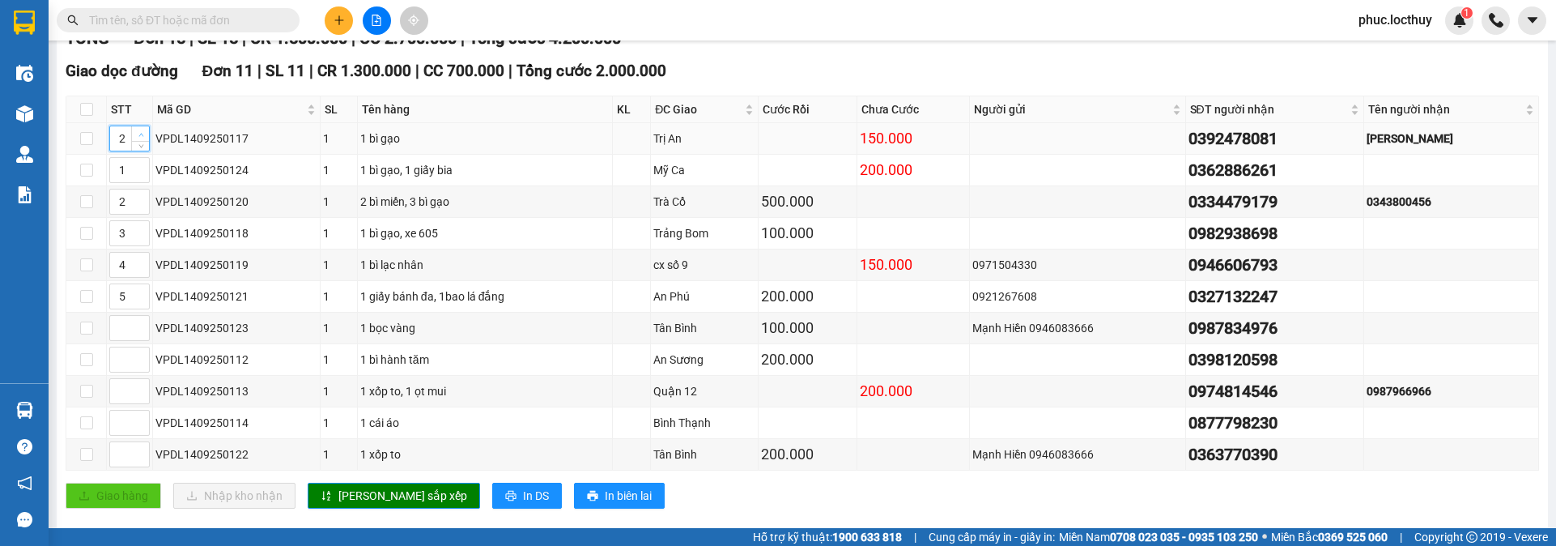
click at [138, 138] on icon "up" at bounding box center [141, 135] width 6 height 6
type input "2"
click at [143, 147] on icon "down" at bounding box center [141, 144] width 6 height 6
click at [365, 504] on span "[PERSON_NAME] sắp xếp" at bounding box center [402, 496] width 129 height 18
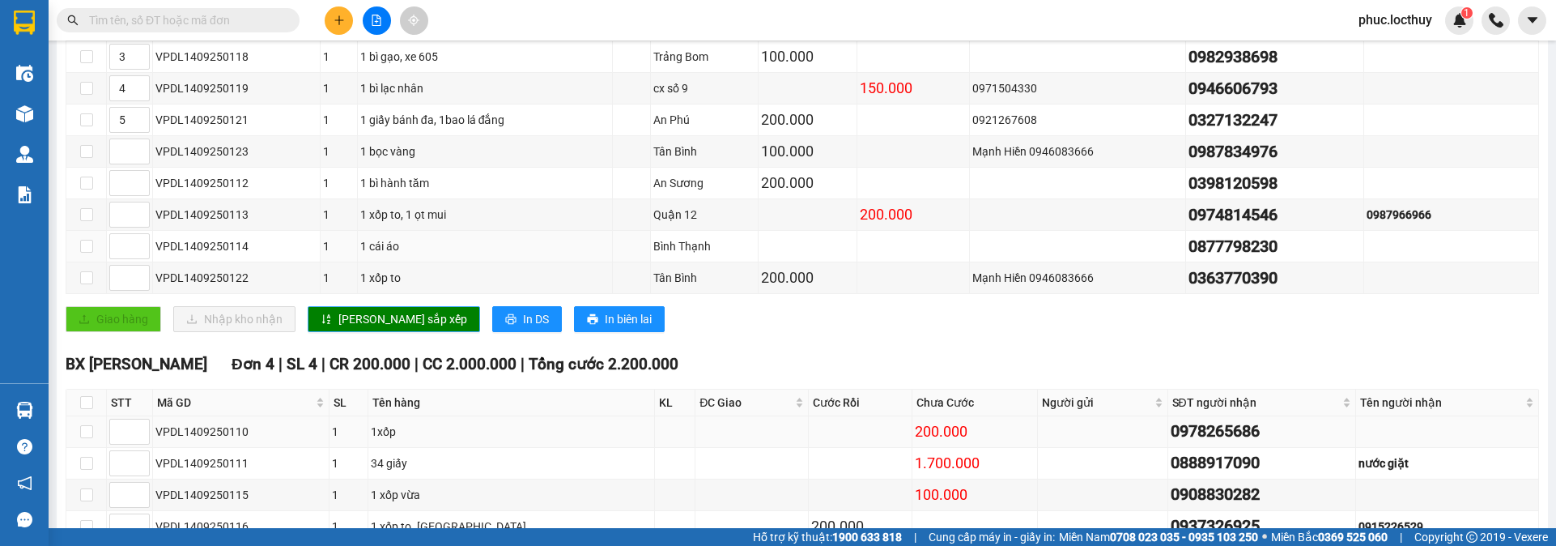
scroll to position [454, 0]
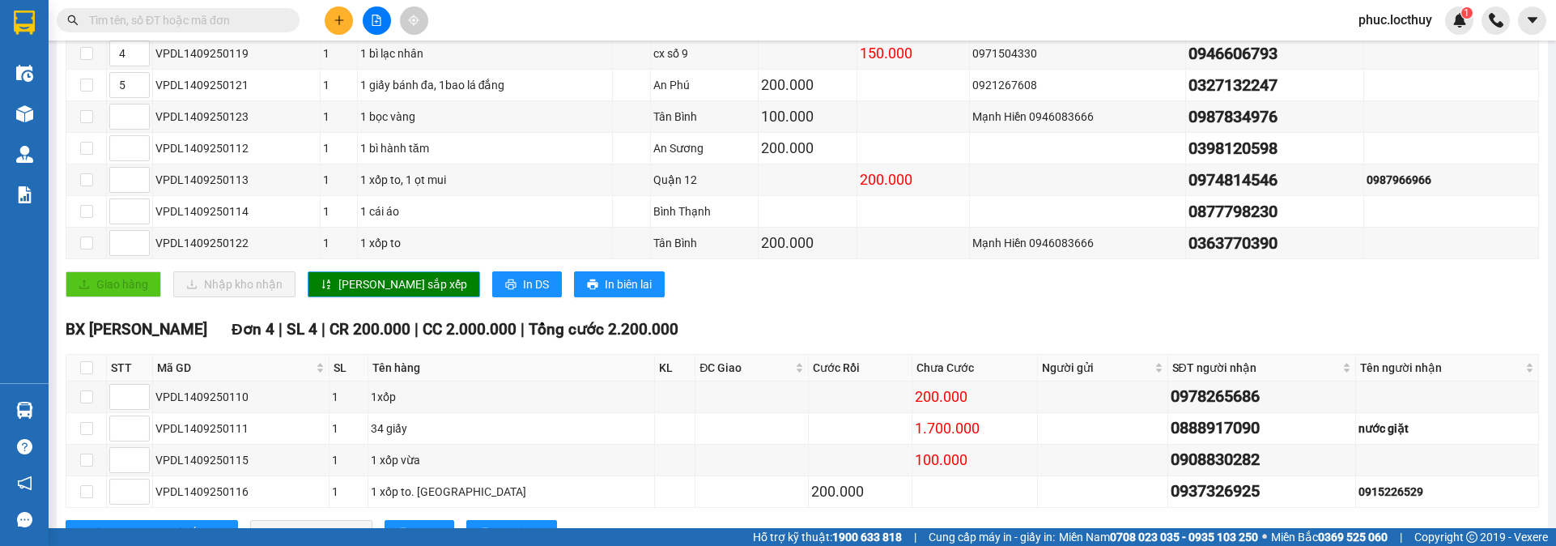
click at [368, 293] on span "[PERSON_NAME] sắp xếp" at bounding box center [402, 284] width 129 height 18
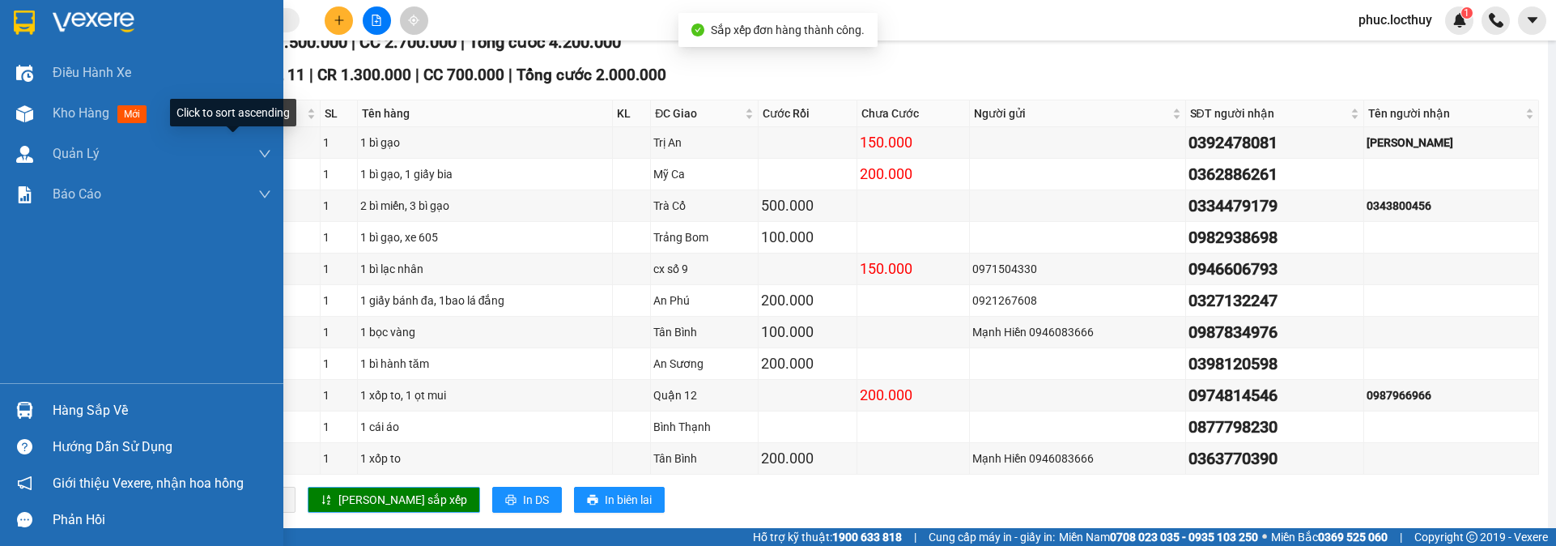
scroll to position [211, 0]
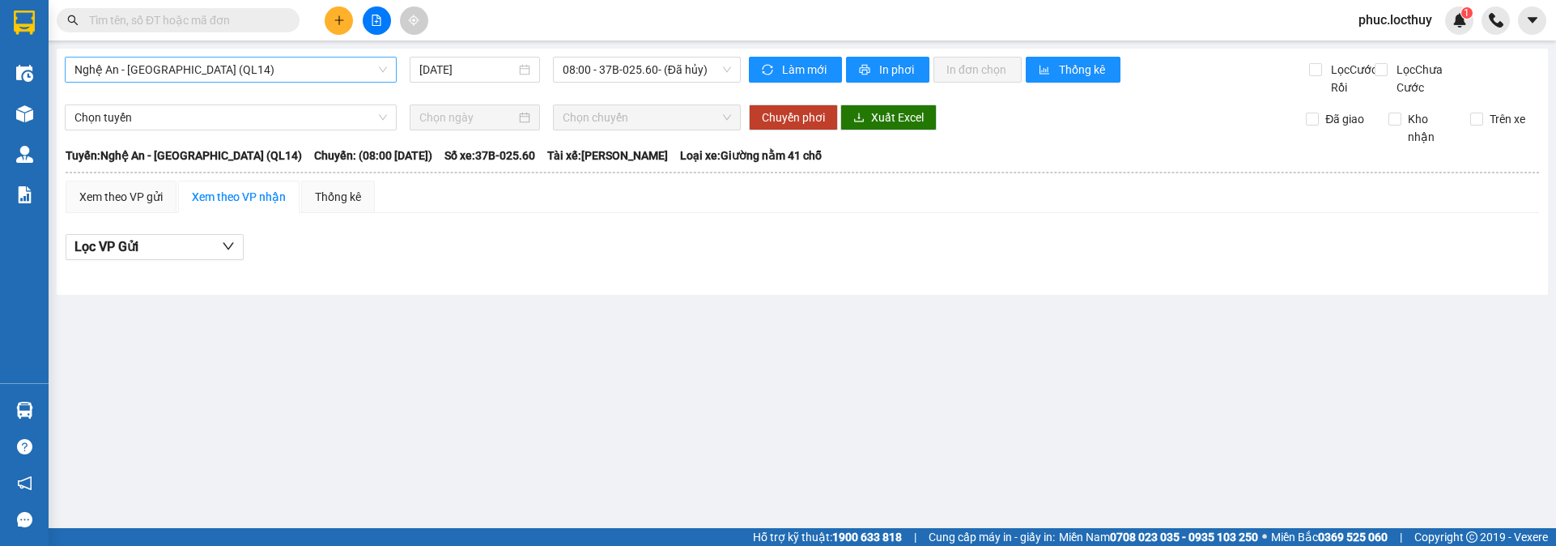
click at [338, 66] on span "Nghệ An - [GEOGRAPHIC_DATA] (QL14)" at bounding box center [230, 69] width 312 height 24
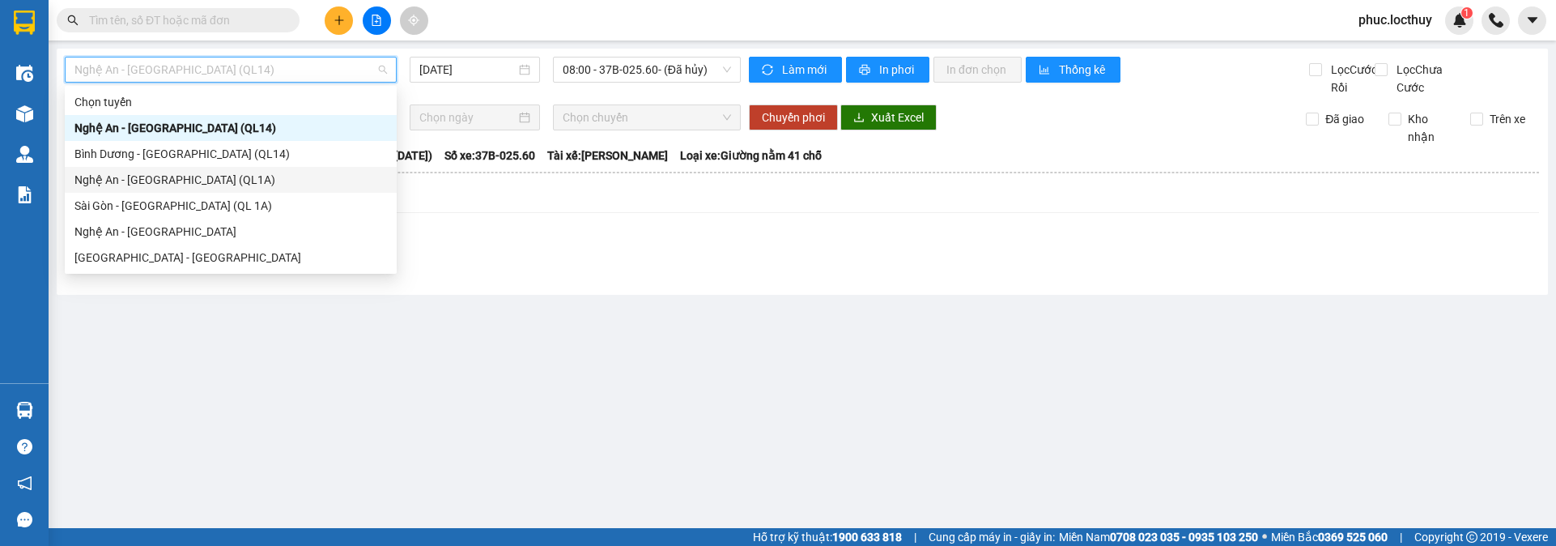
click at [201, 181] on div "Nghệ An - [GEOGRAPHIC_DATA] (QL1A)" at bounding box center [230, 180] width 312 height 18
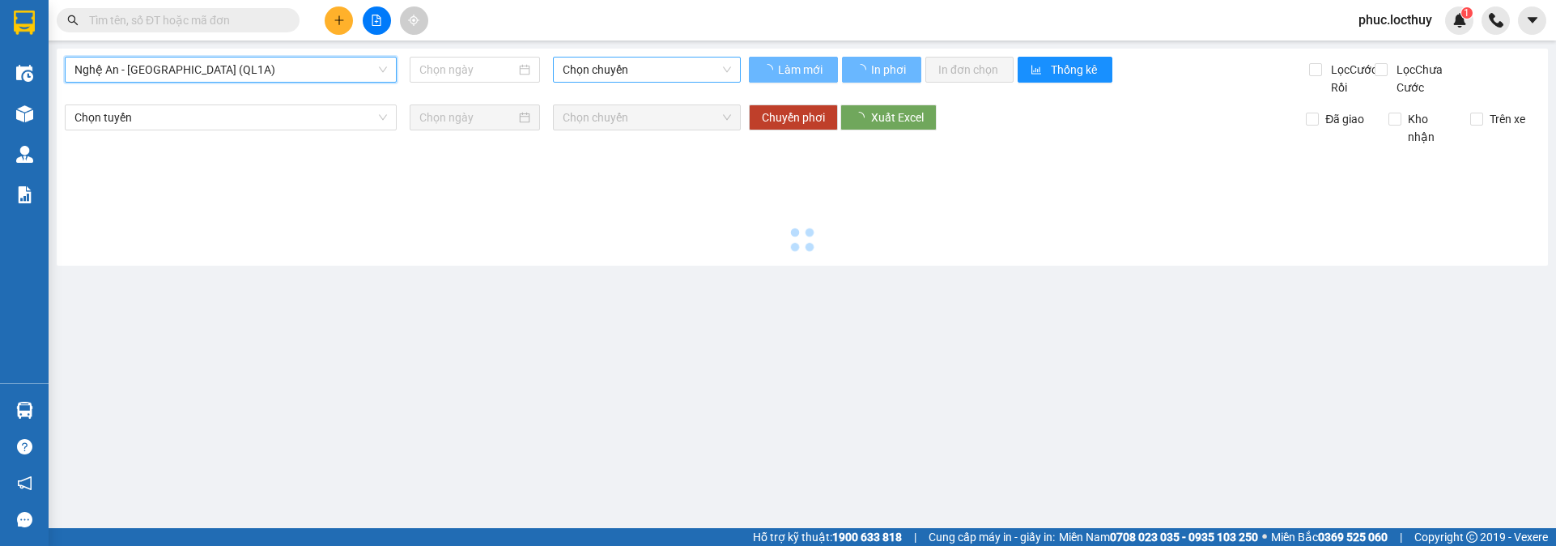
type input "14/09/2025"
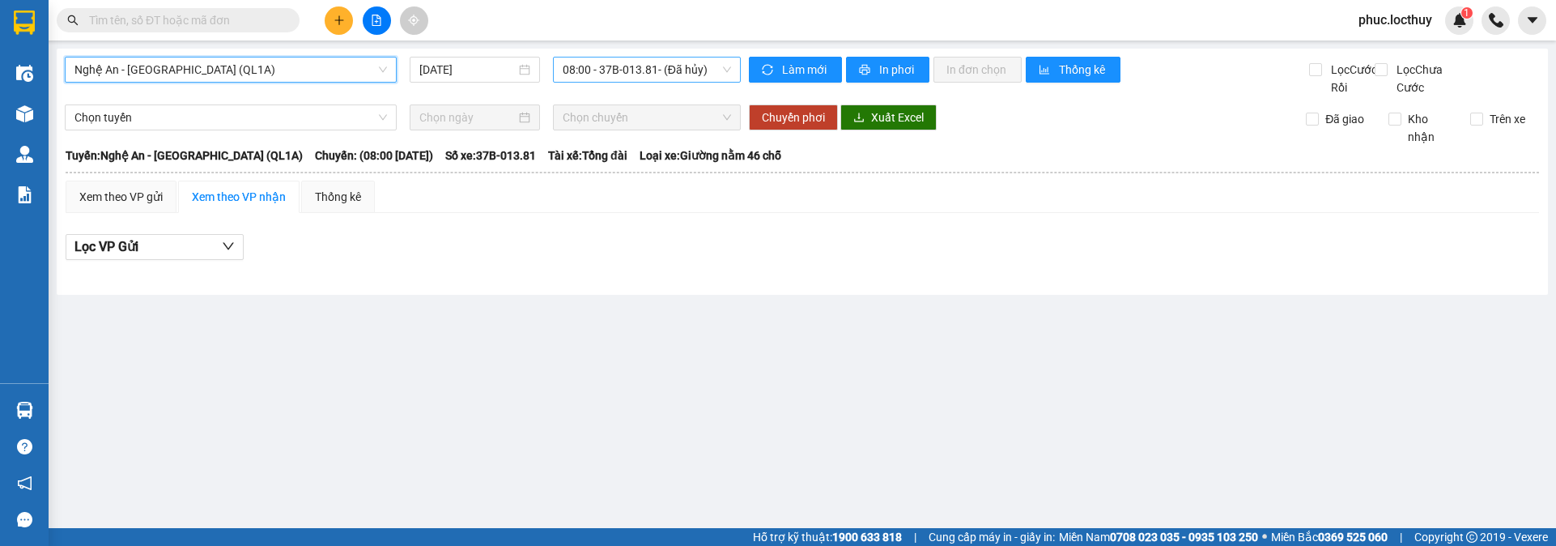
click at [596, 79] on span "08:00 - 37B-013.81 - (Đã hủy)" at bounding box center [647, 69] width 168 height 24
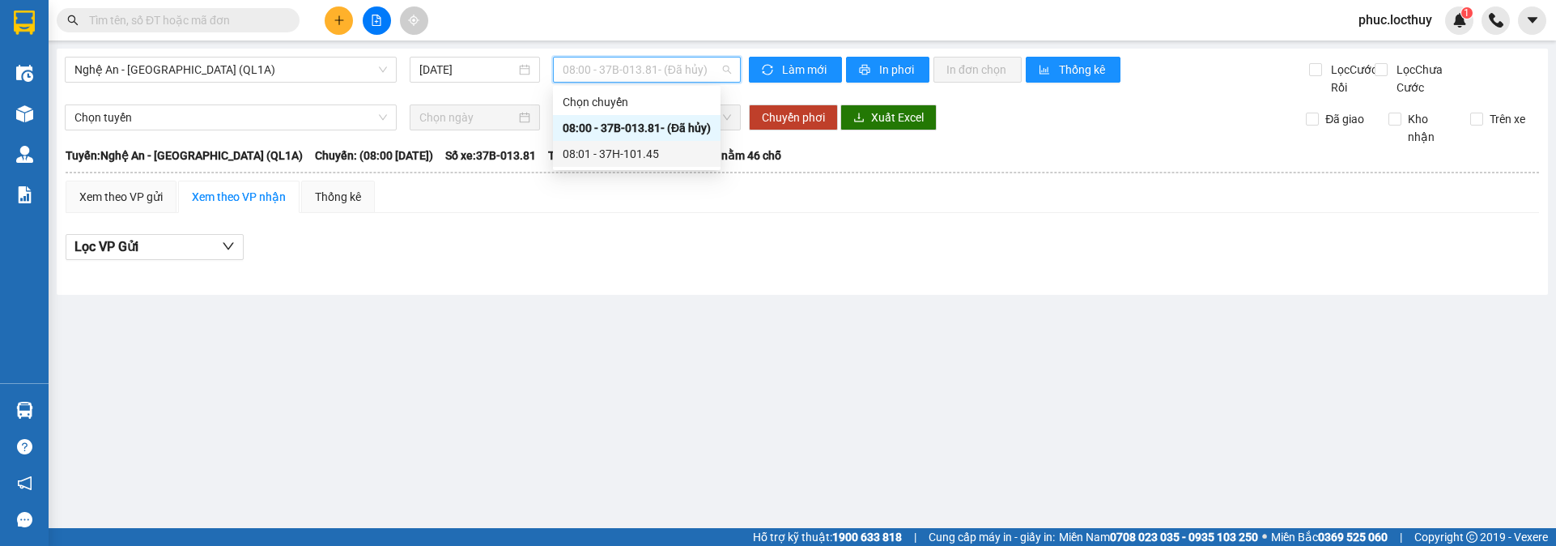
click at [610, 158] on div "08:01 - 37H-101.45" at bounding box center [637, 154] width 148 height 18
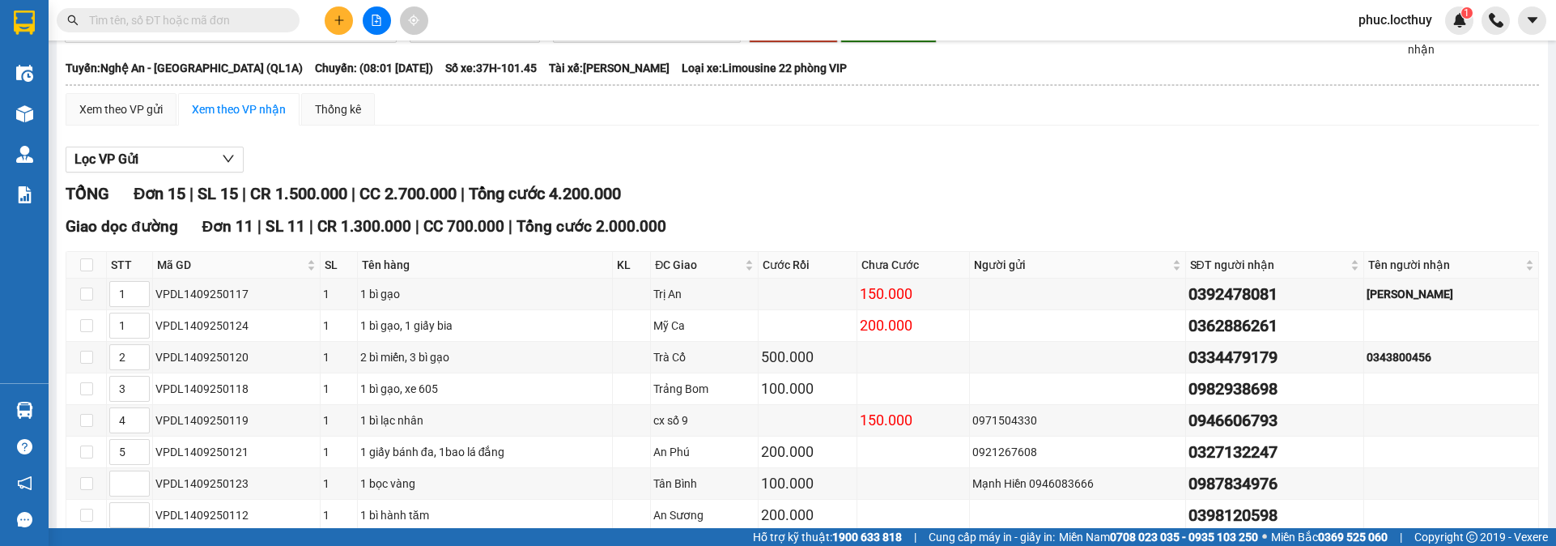
scroll to position [162, 0]
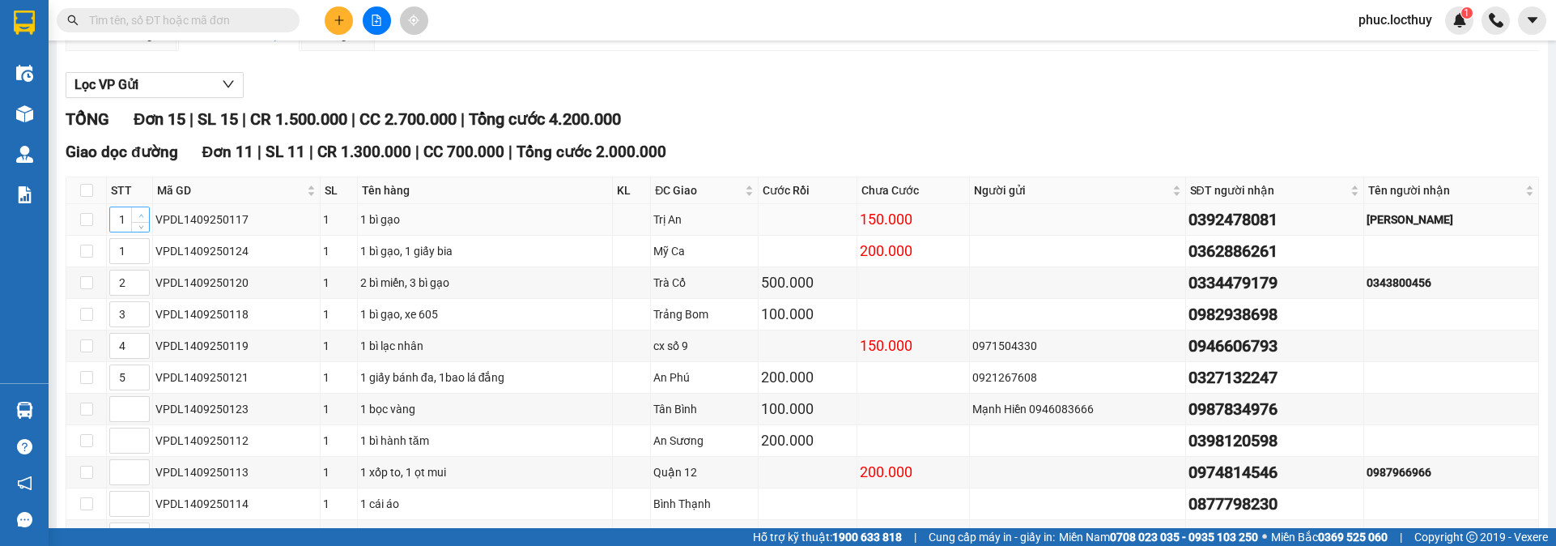
type input "2"
click at [147, 222] on span "Increase Value" at bounding box center [140, 214] width 18 height 15
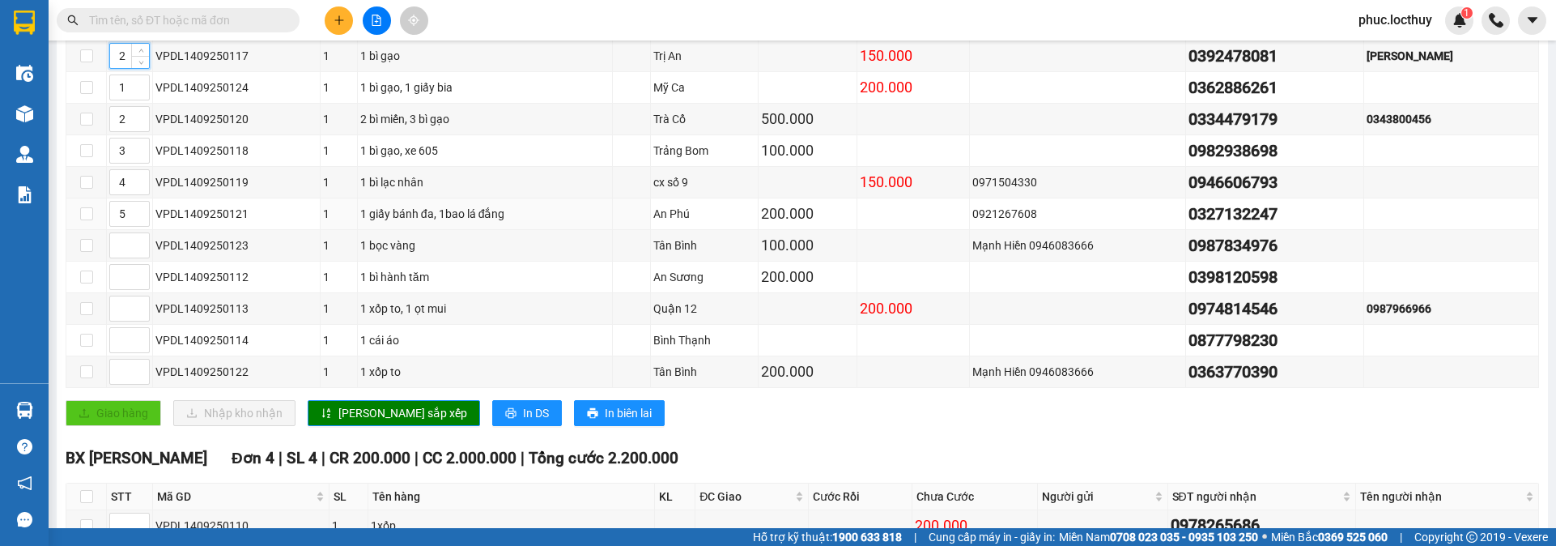
scroll to position [535, 0]
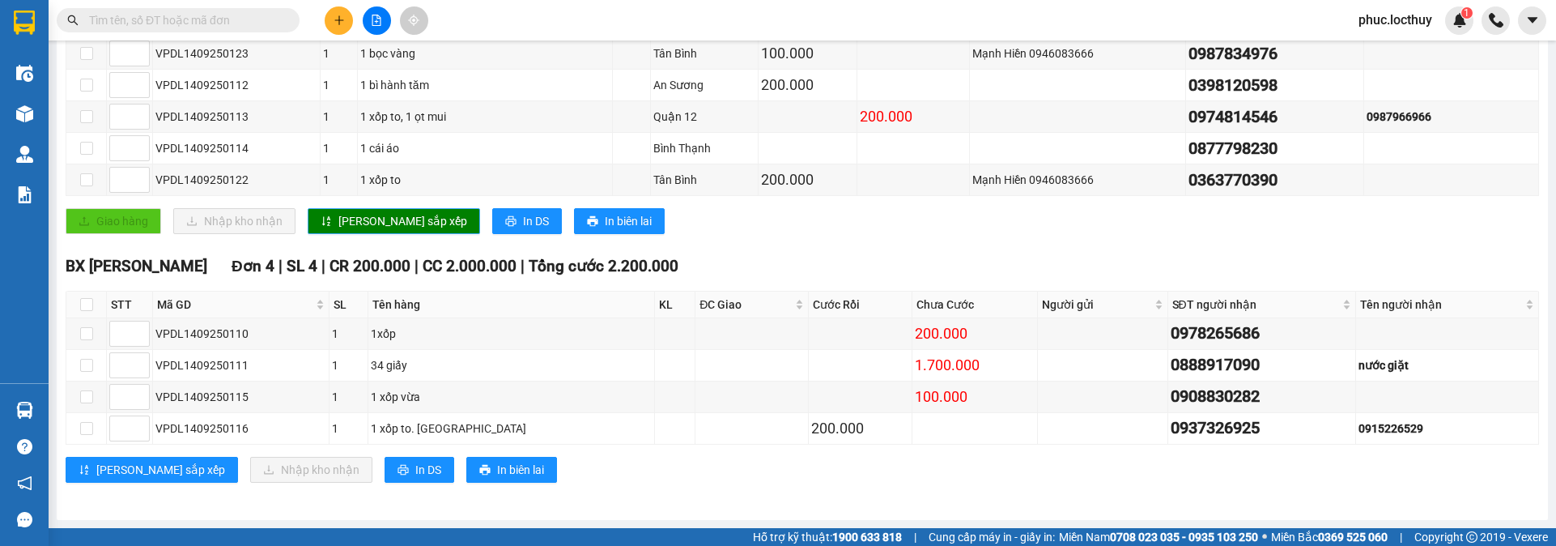
click at [369, 223] on span "[PERSON_NAME] sắp xếp" at bounding box center [402, 221] width 129 height 18
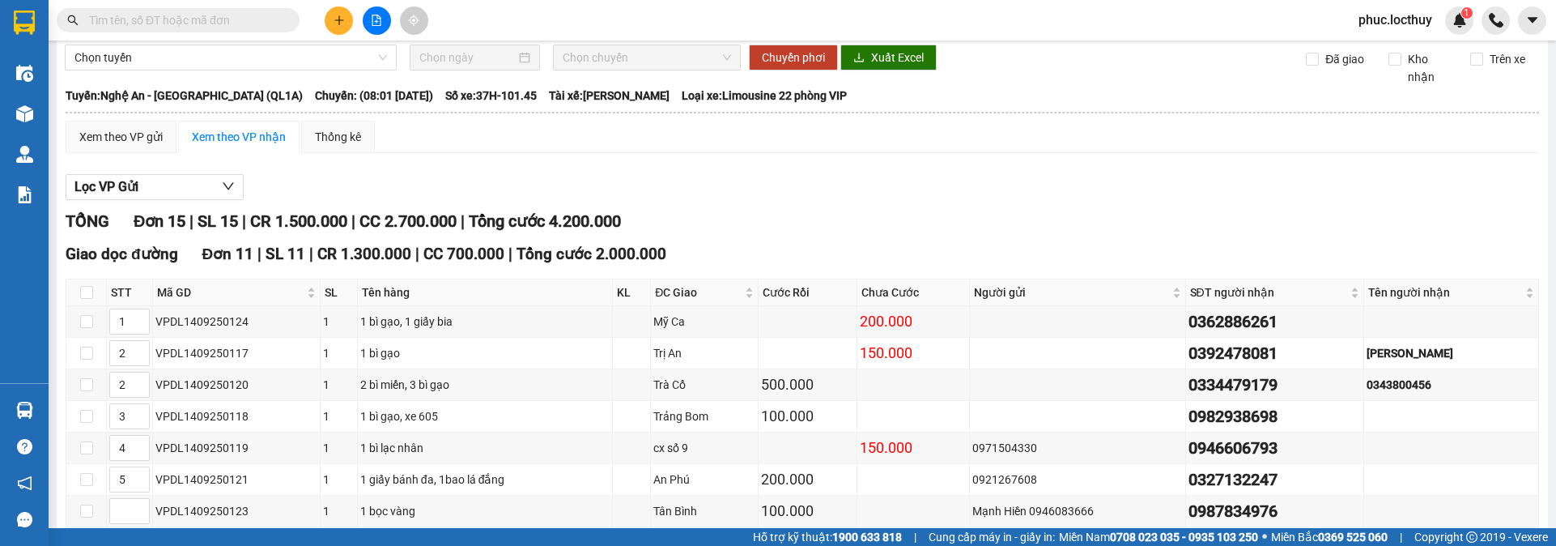
scroll to position [0, 0]
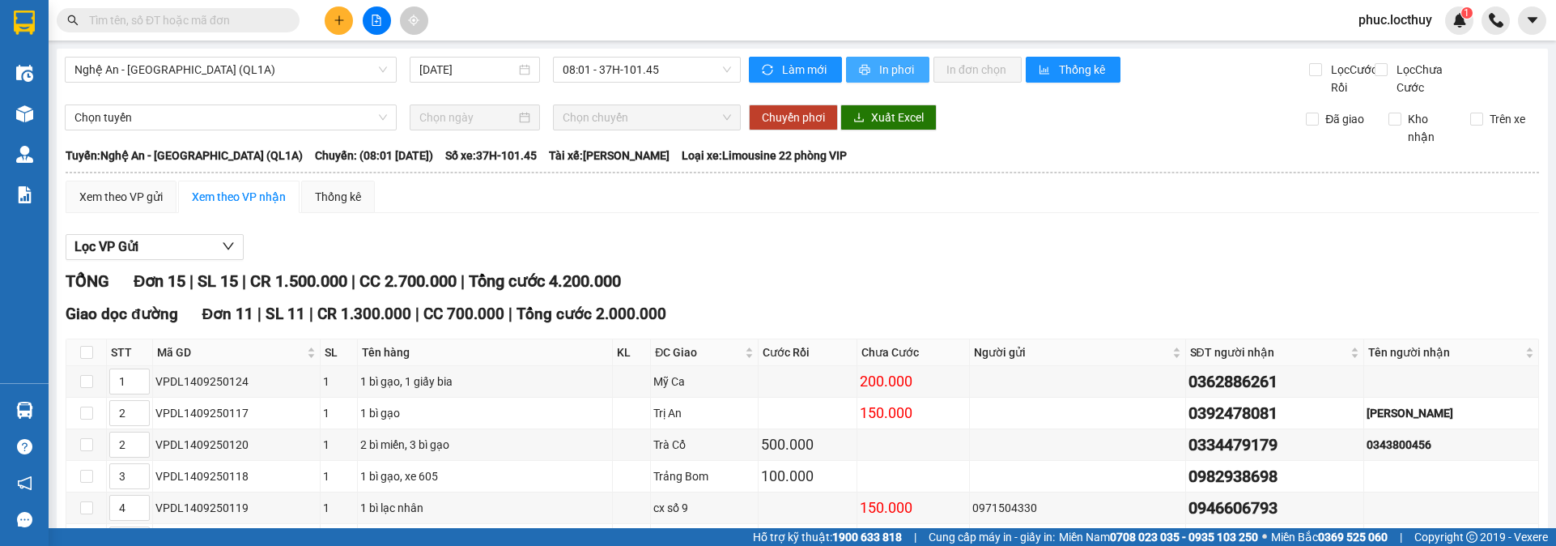
click at [870, 70] on button "In phơi" at bounding box center [887, 70] width 83 height 26
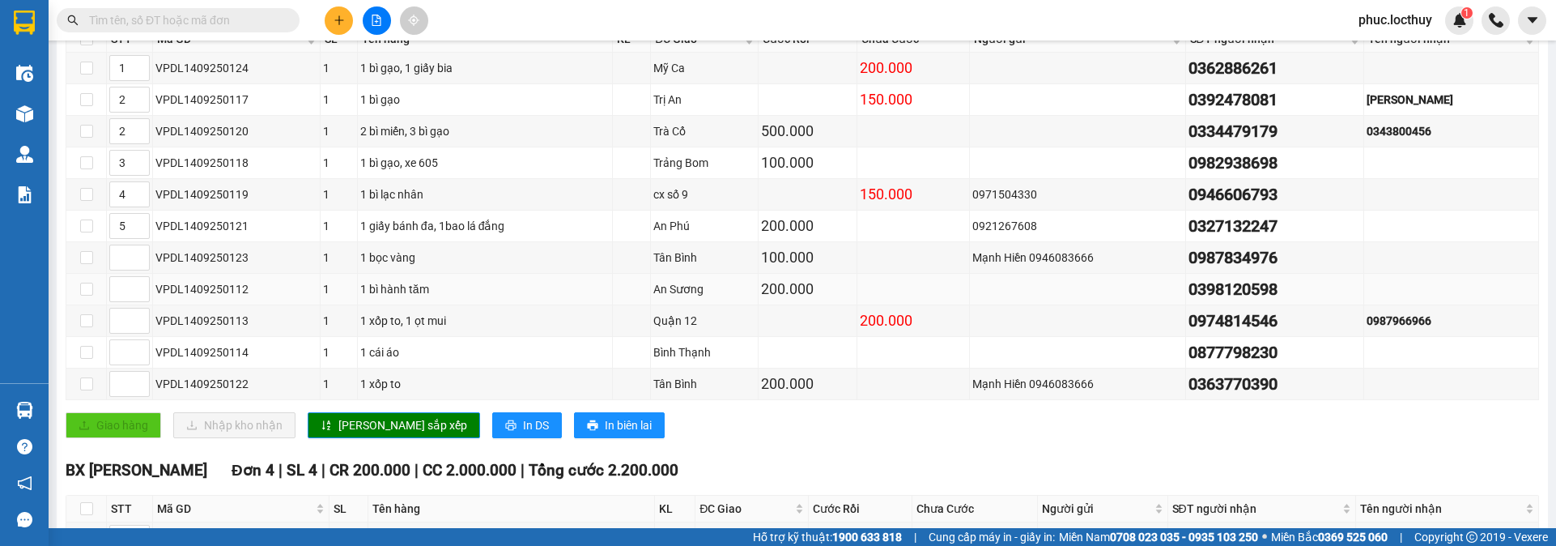
scroll to position [324, 0]
